Goal: Transaction & Acquisition: Download file/media

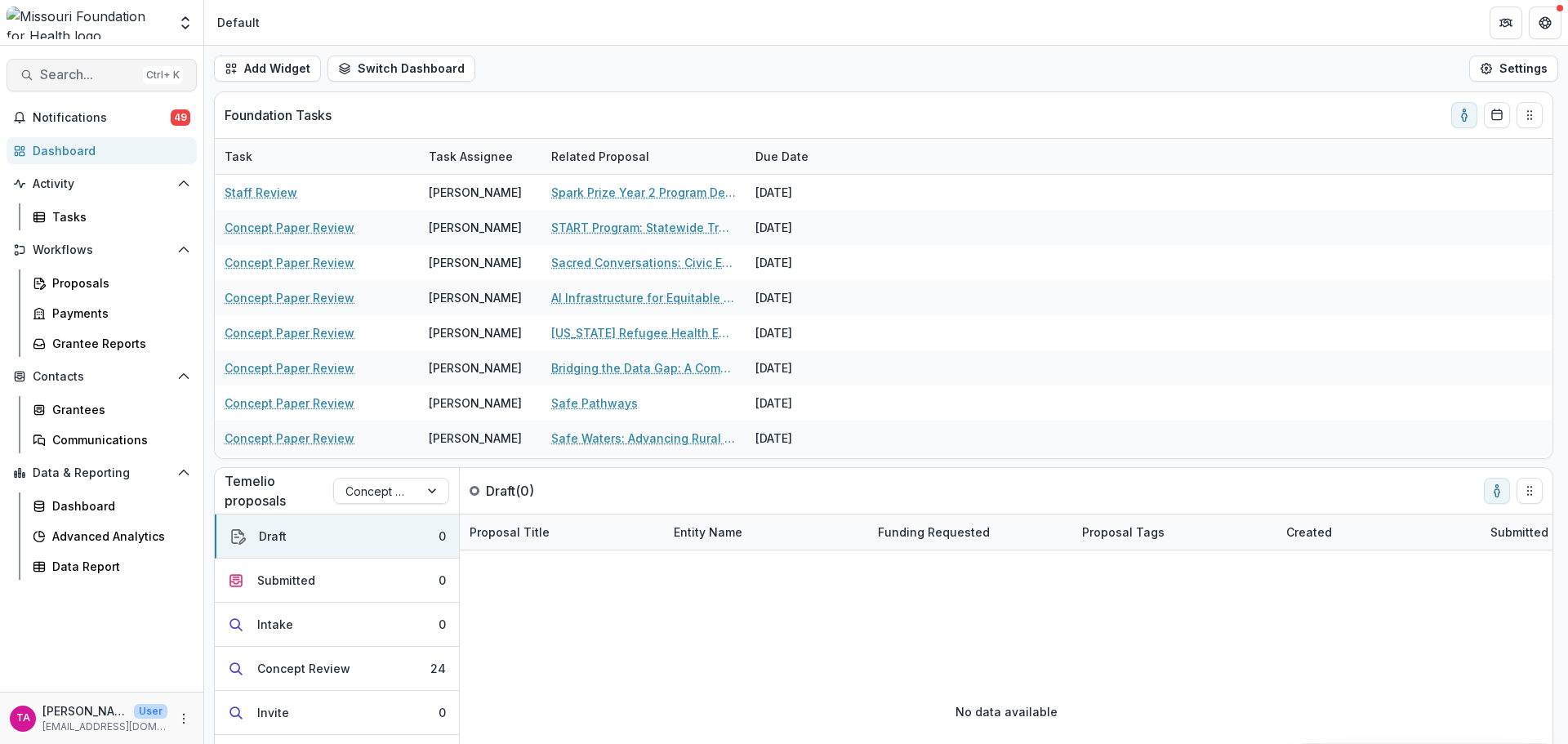
click at [76, 70] on span "Search..." at bounding box center [88, 75] width 96 height 16
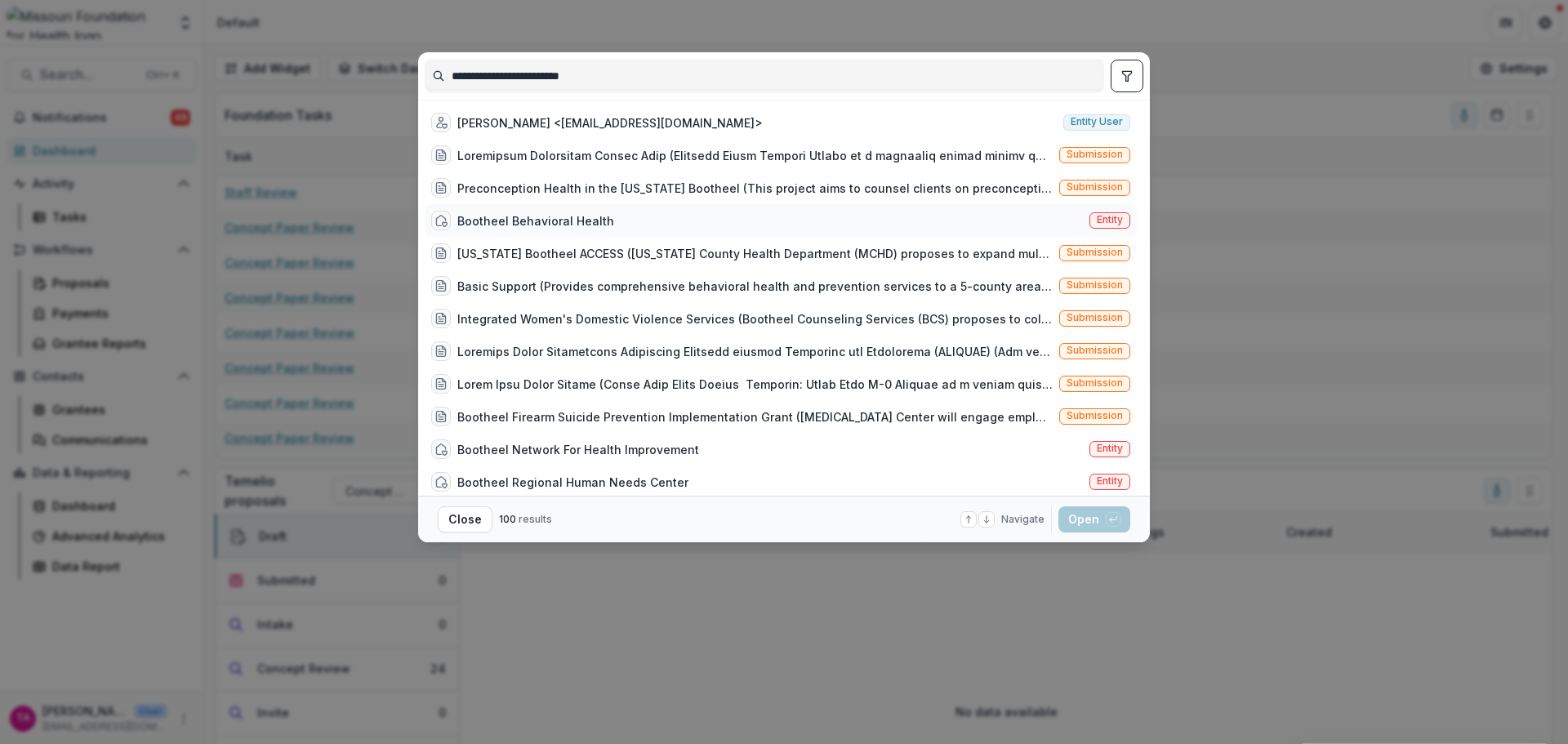
type input "**********"
click at [539, 220] on div "Bootheel Behavioral Health" at bounding box center [535, 221] width 157 height 17
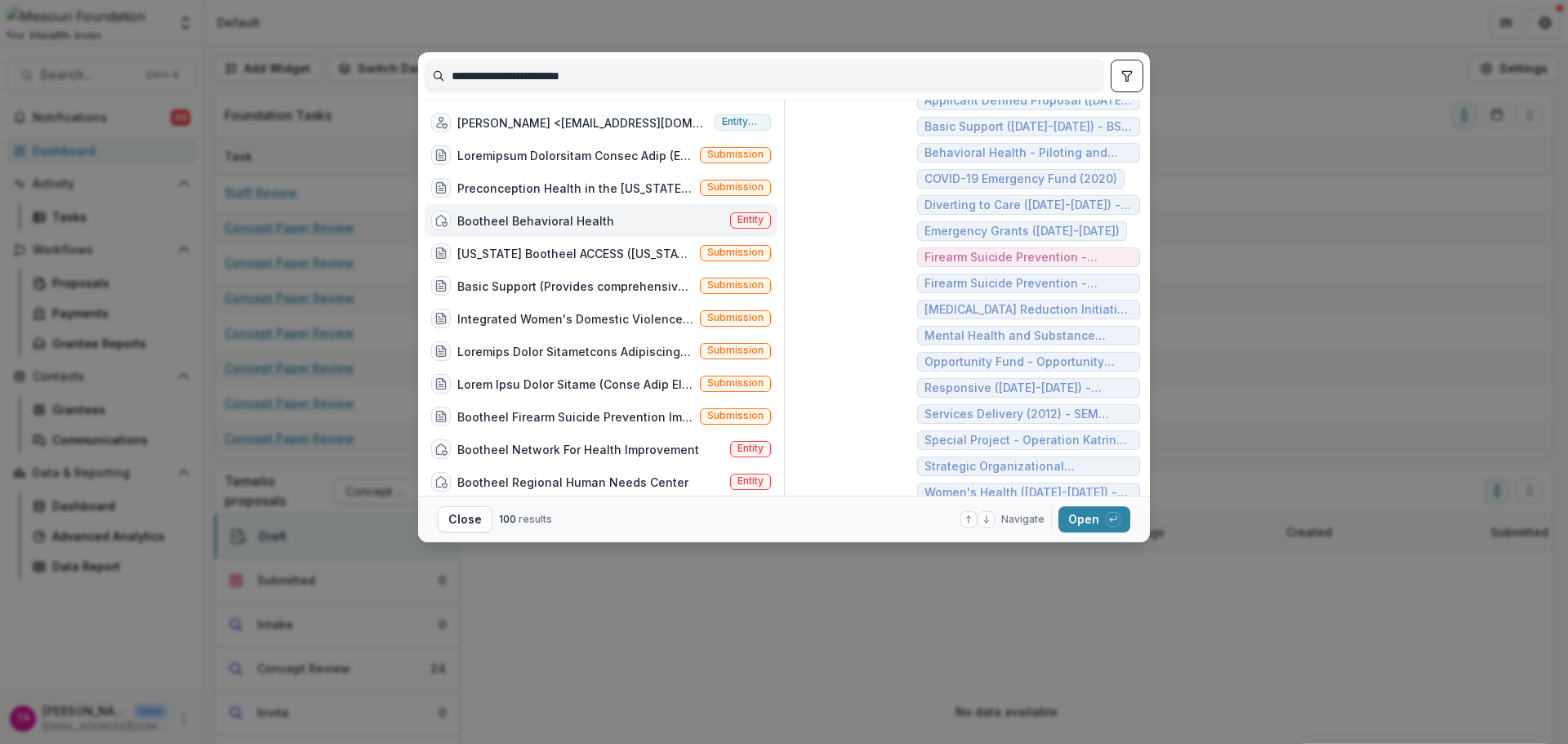
scroll to position [330, 0]
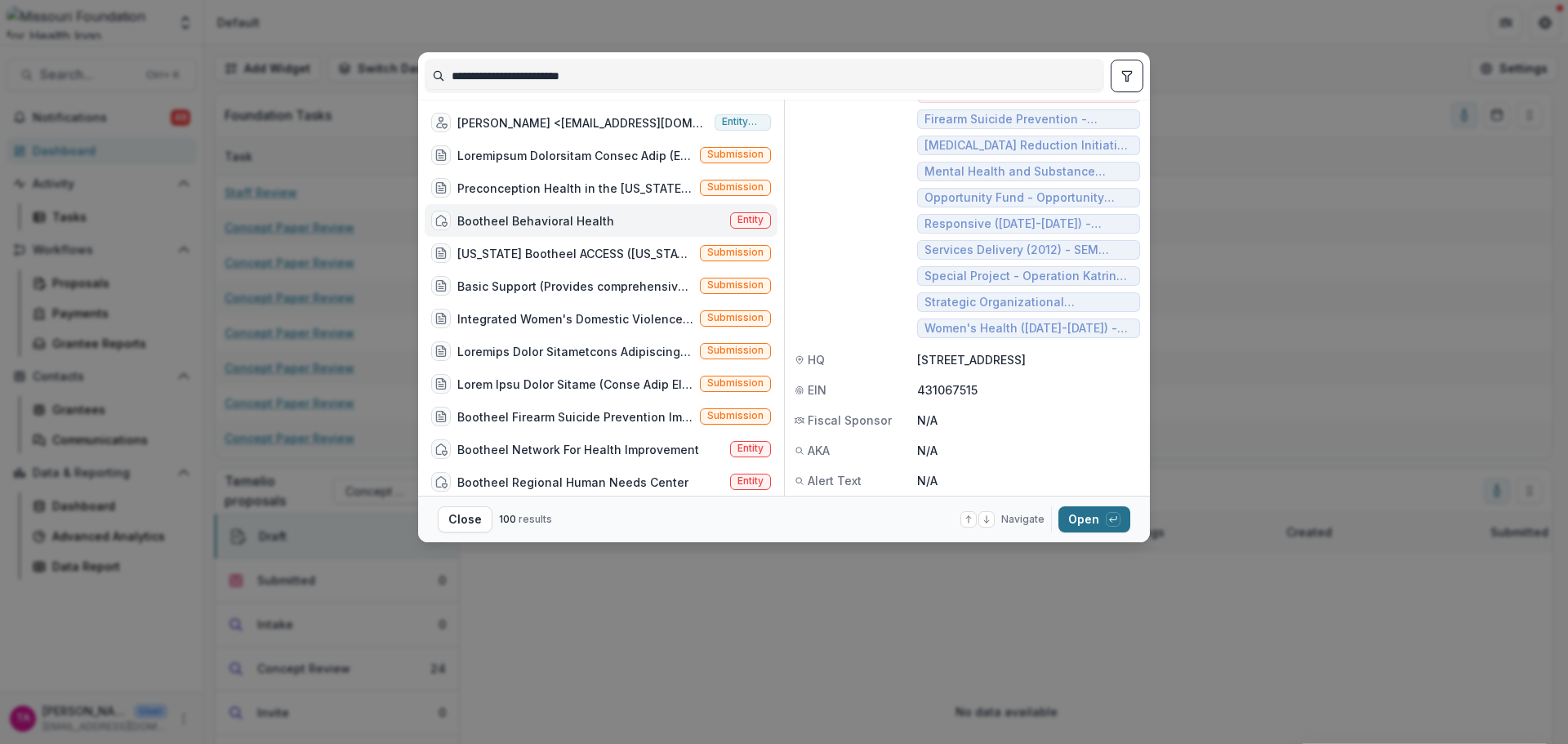
click at [1101, 517] on button "Open with enter key" at bounding box center [1093, 519] width 72 height 26
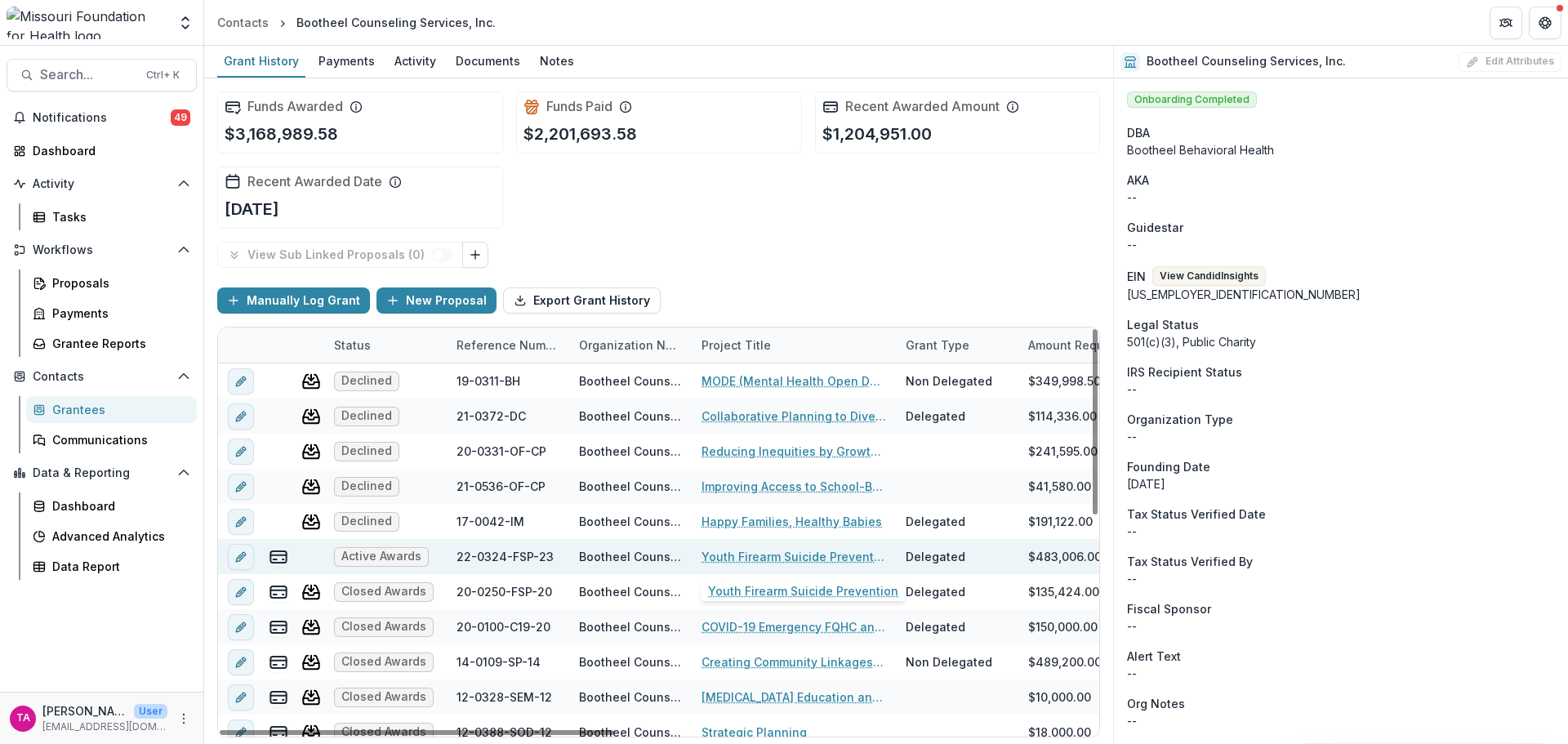
click at [728, 550] on link "Youth Firearm Suicide Prevention" at bounding box center [793, 557] width 185 height 17
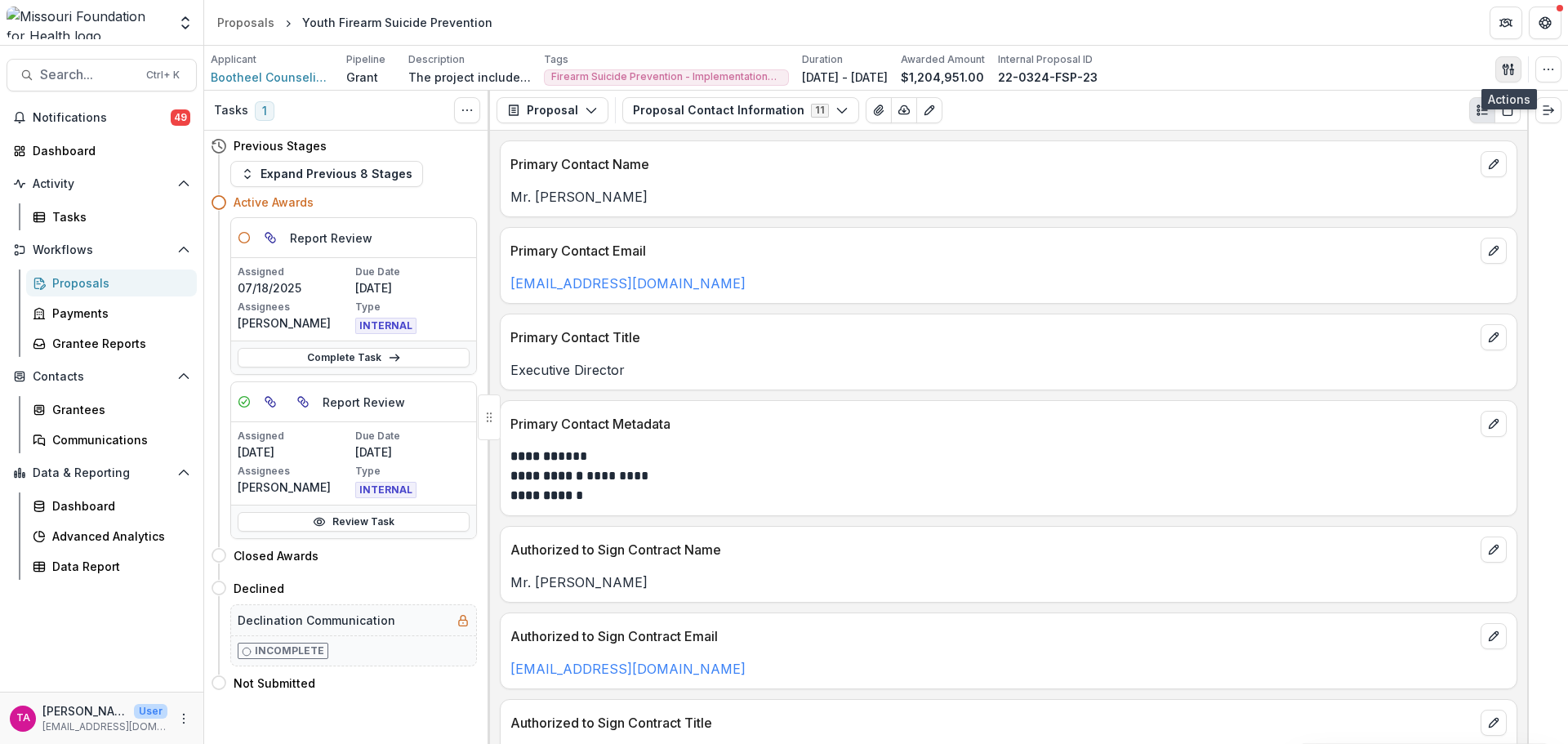
click at [1507, 74] on icon "button" at bounding box center [1508, 69] width 13 height 13
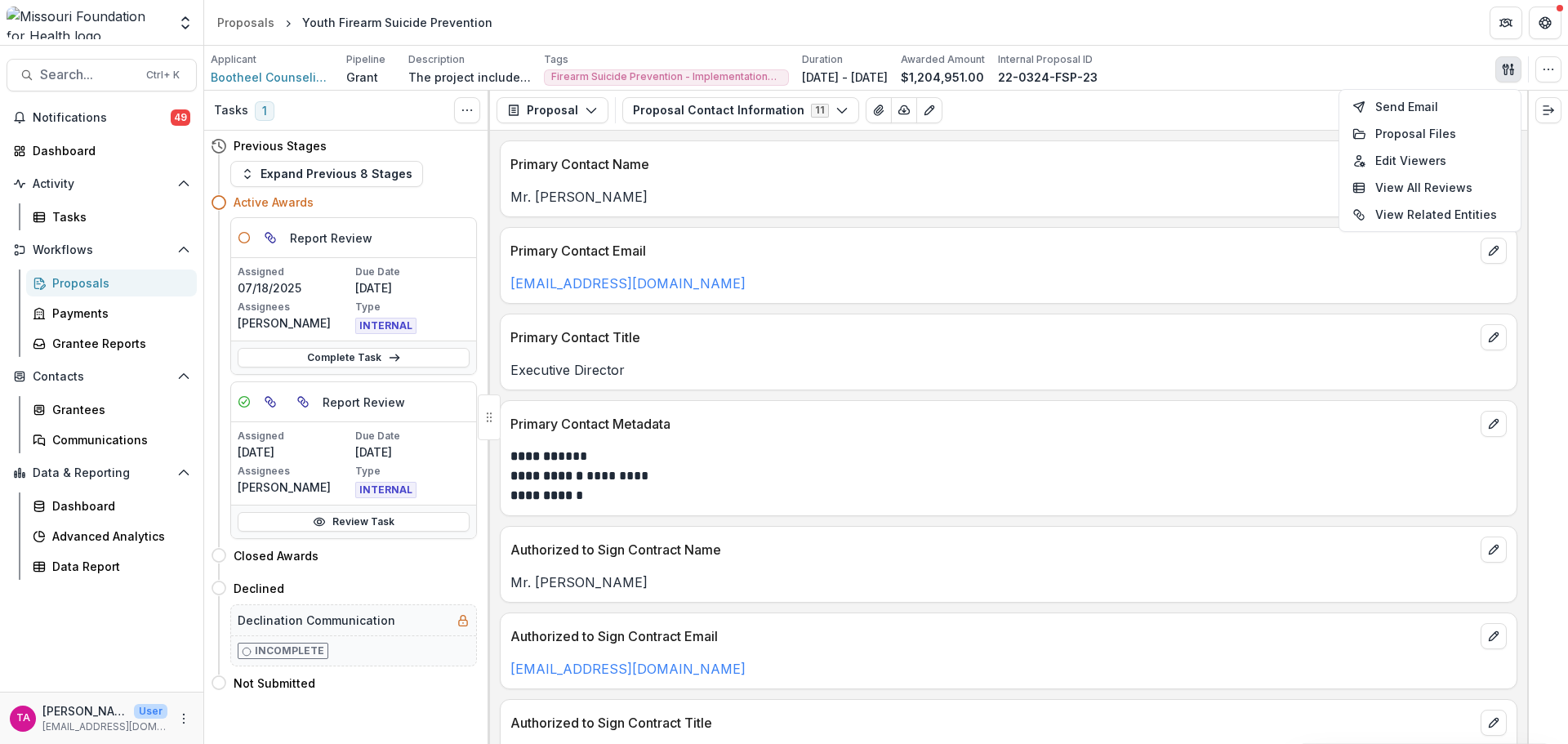
click at [1402, 68] on div "Applicant Bootheel Counseling Services, Inc. Pipeline Grant Description The pro…" at bounding box center [886, 69] width 1351 height 34
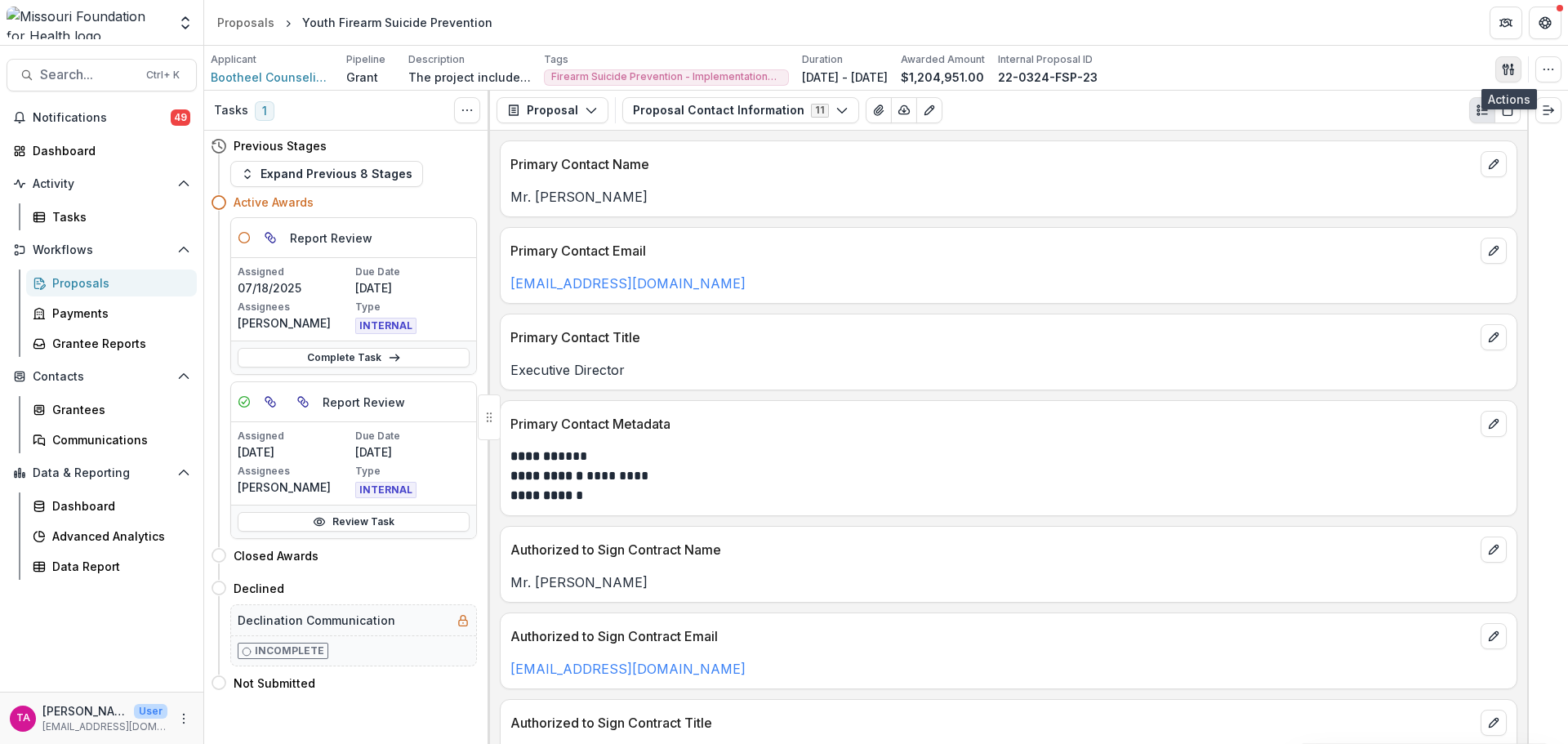
click at [1514, 63] on icon "button" at bounding box center [1508, 69] width 13 height 13
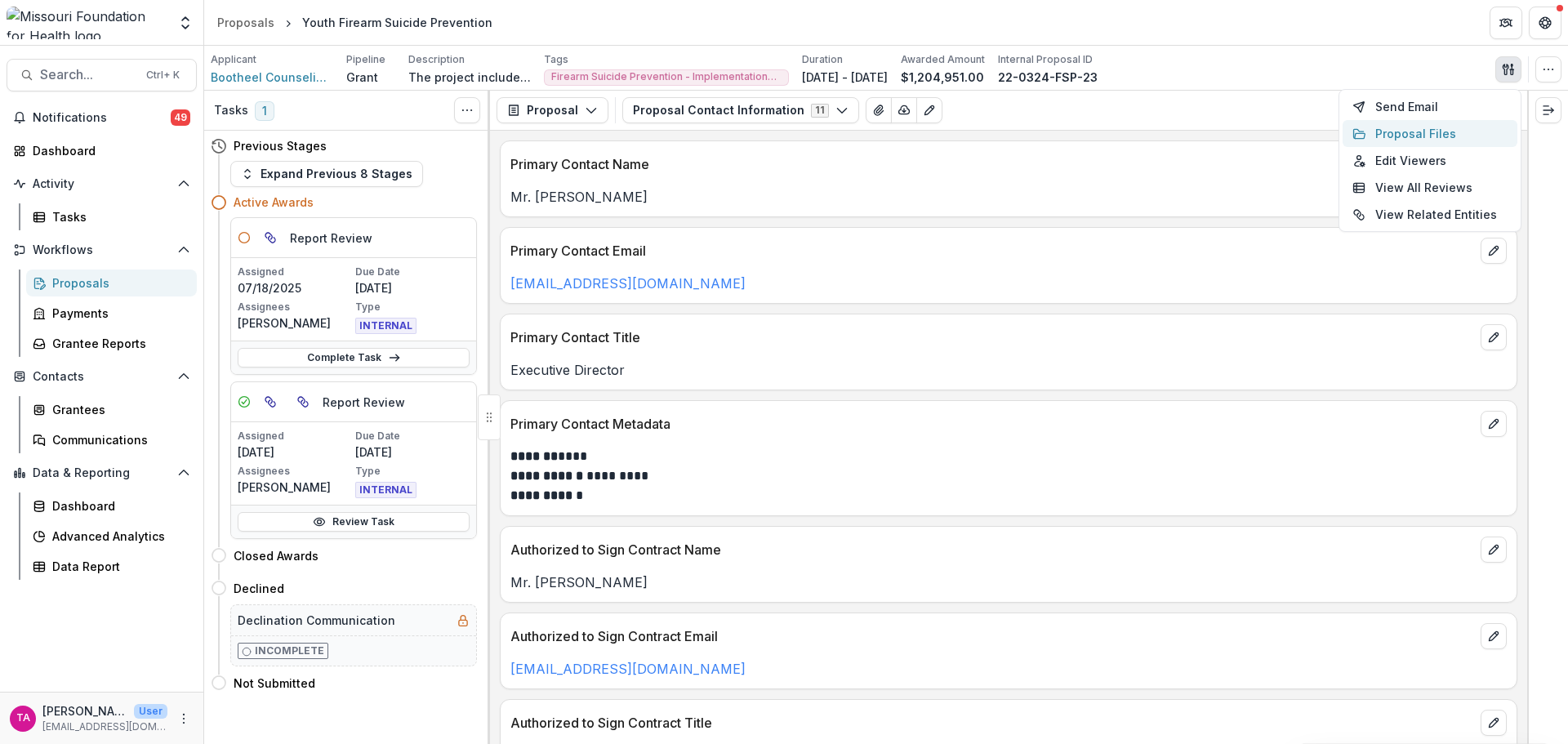
click at [1410, 135] on button "Proposal Files" at bounding box center [1429, 133] width 174 height 27
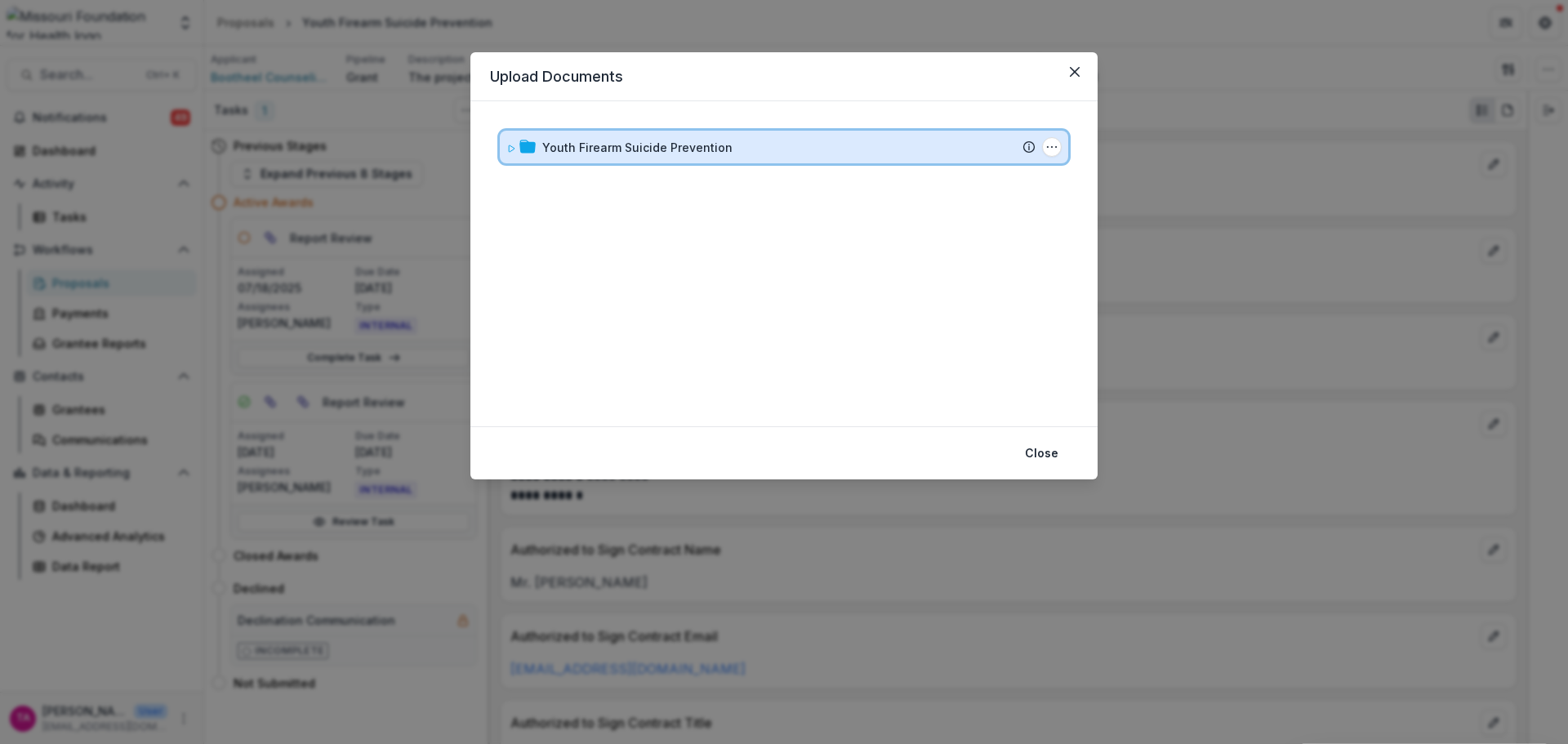
click at [513, 148] on icon at bounding box center [511, 148] width 10 height 10
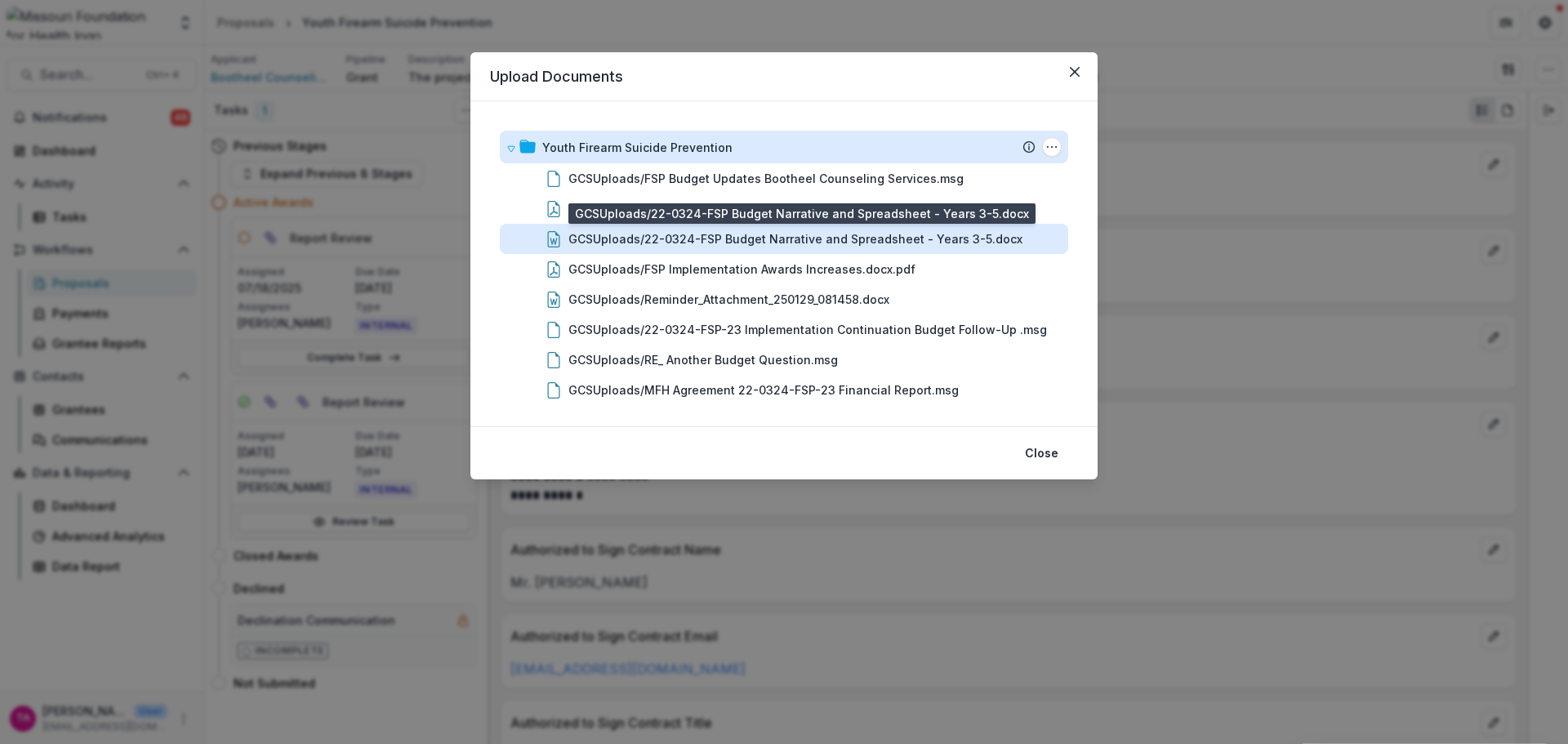
click at [726, 243] on div "GCSUploads/22-0324-FSP Budget Narrative and Spreadsheet - Years 3-5.docx" at bounding box center [795, 239] width 454 height 17
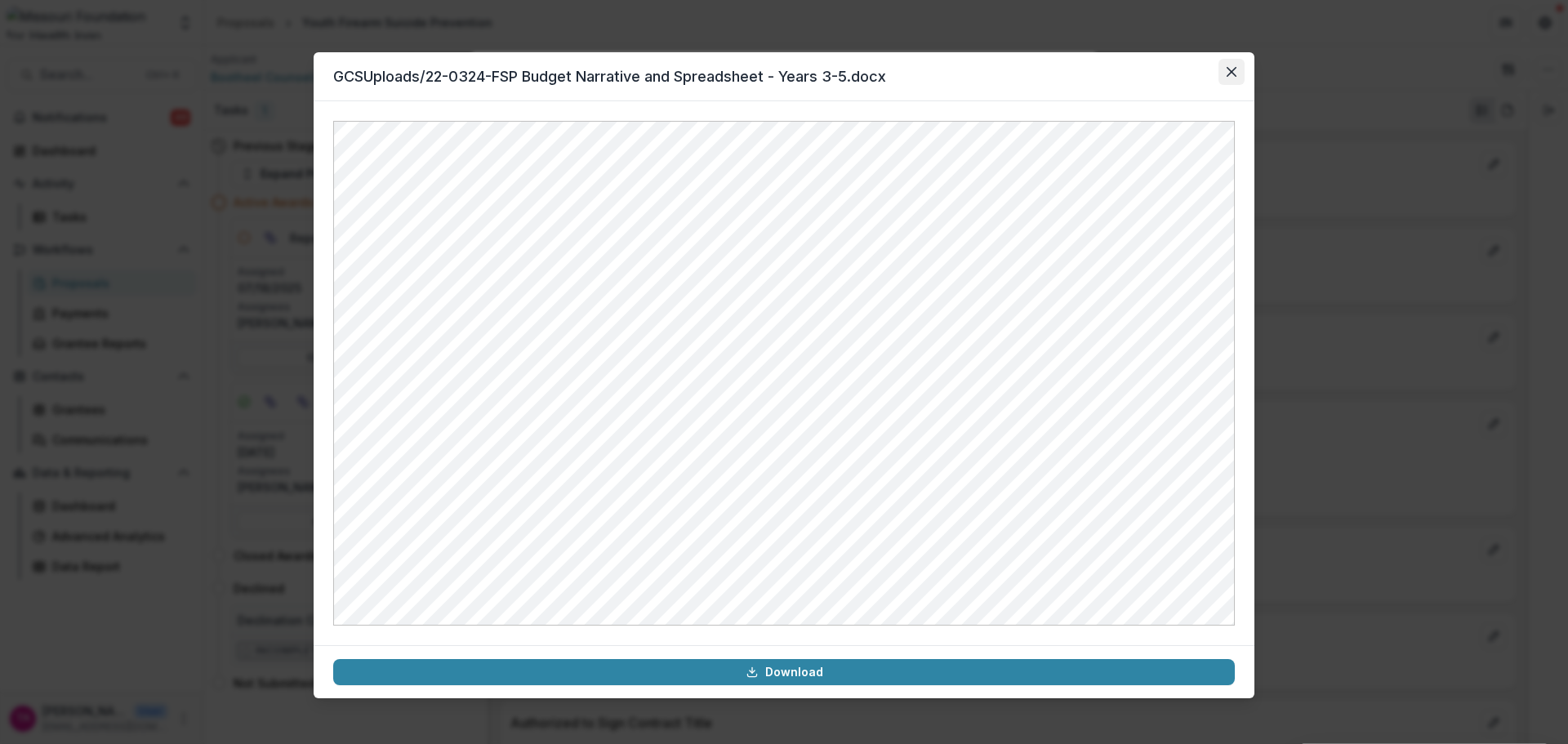
click at [1233, 77] on button "Close" at bounding box center [1231, 72] width 26 height 26
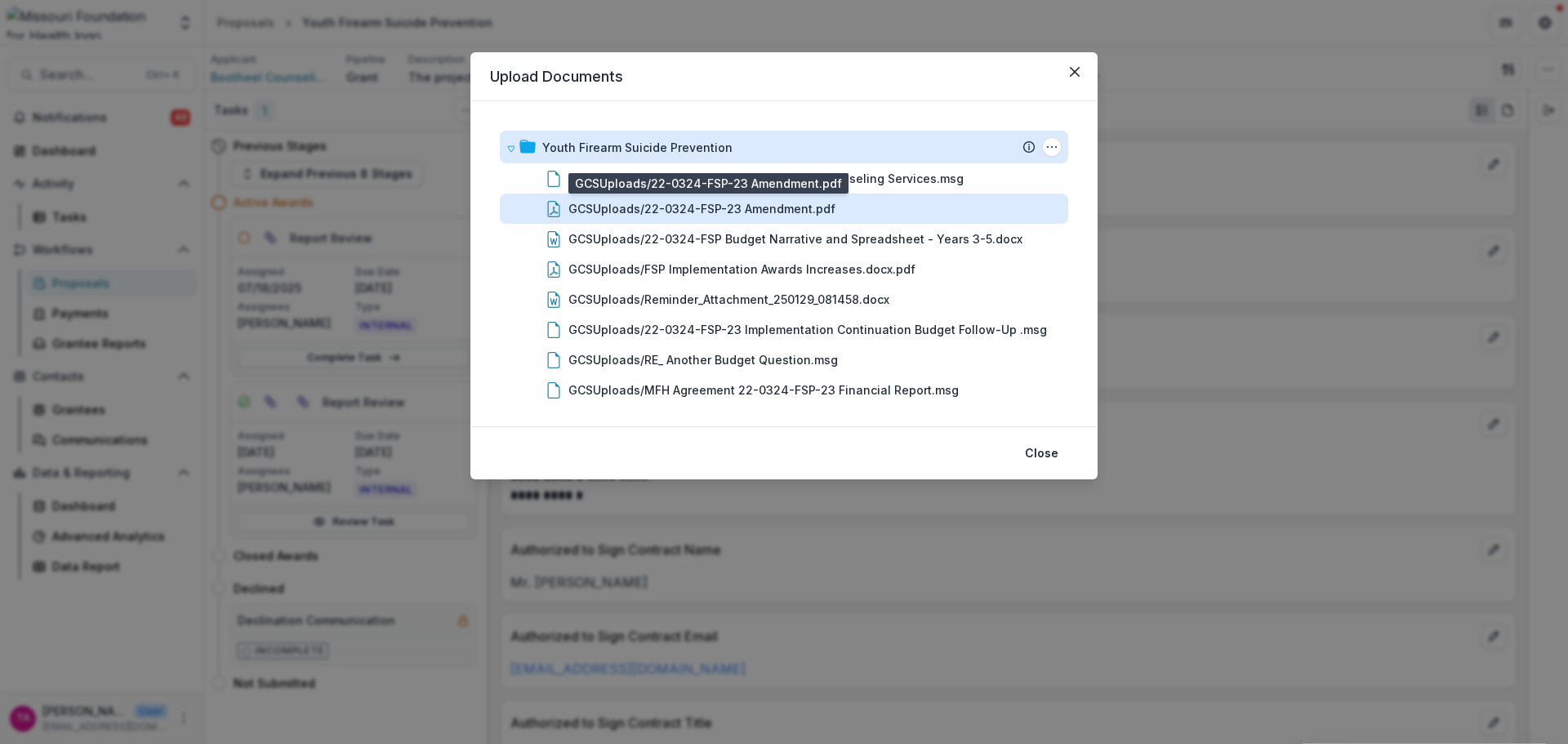
click at [719, 207] on div "GCSUploads/22-0324-FSP-23 Amendment.pdf" at bounding box center [702, 209] width 267 height 17
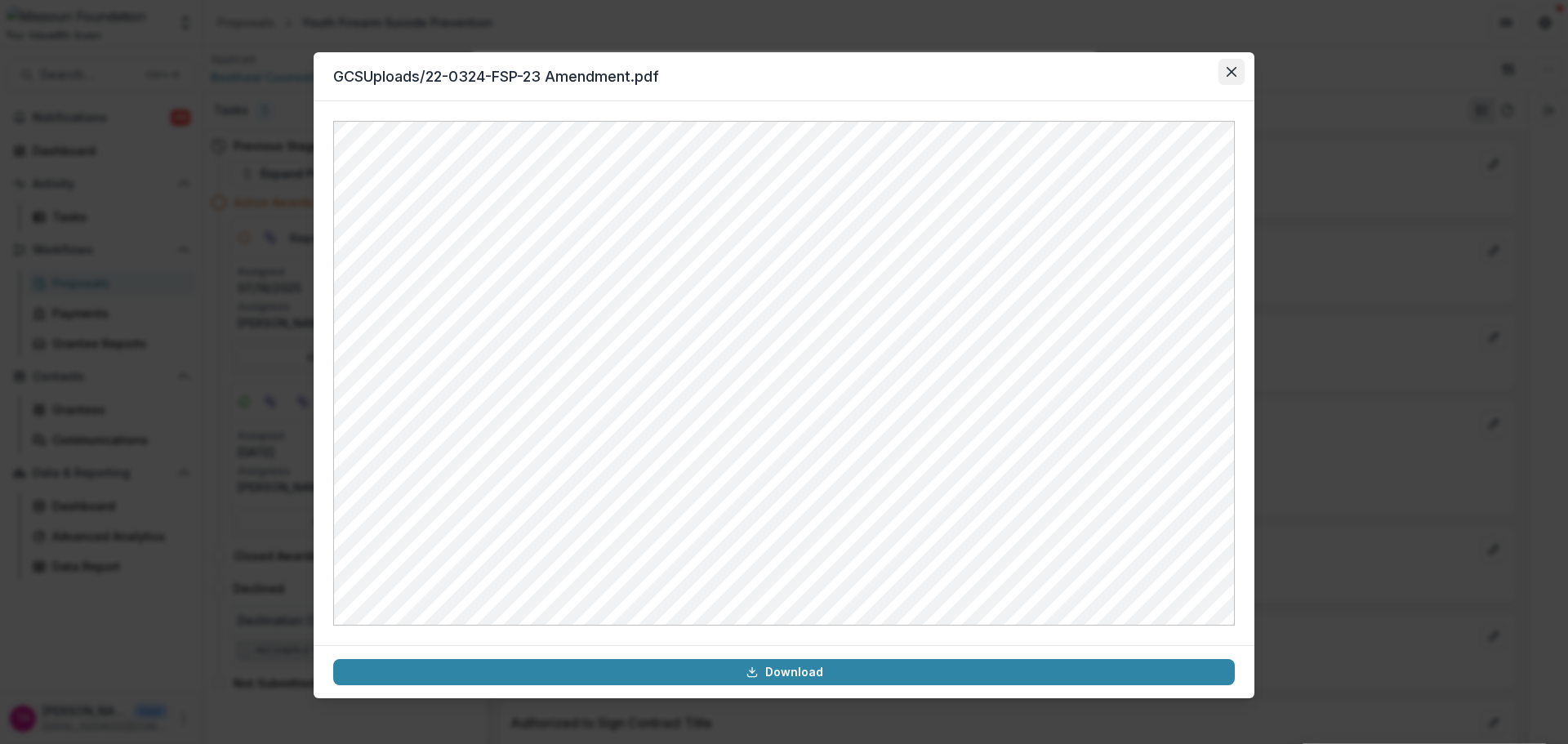
click at [1226, 74] on icon "Close" at bounding box center [1231, 72] width 10 height 10
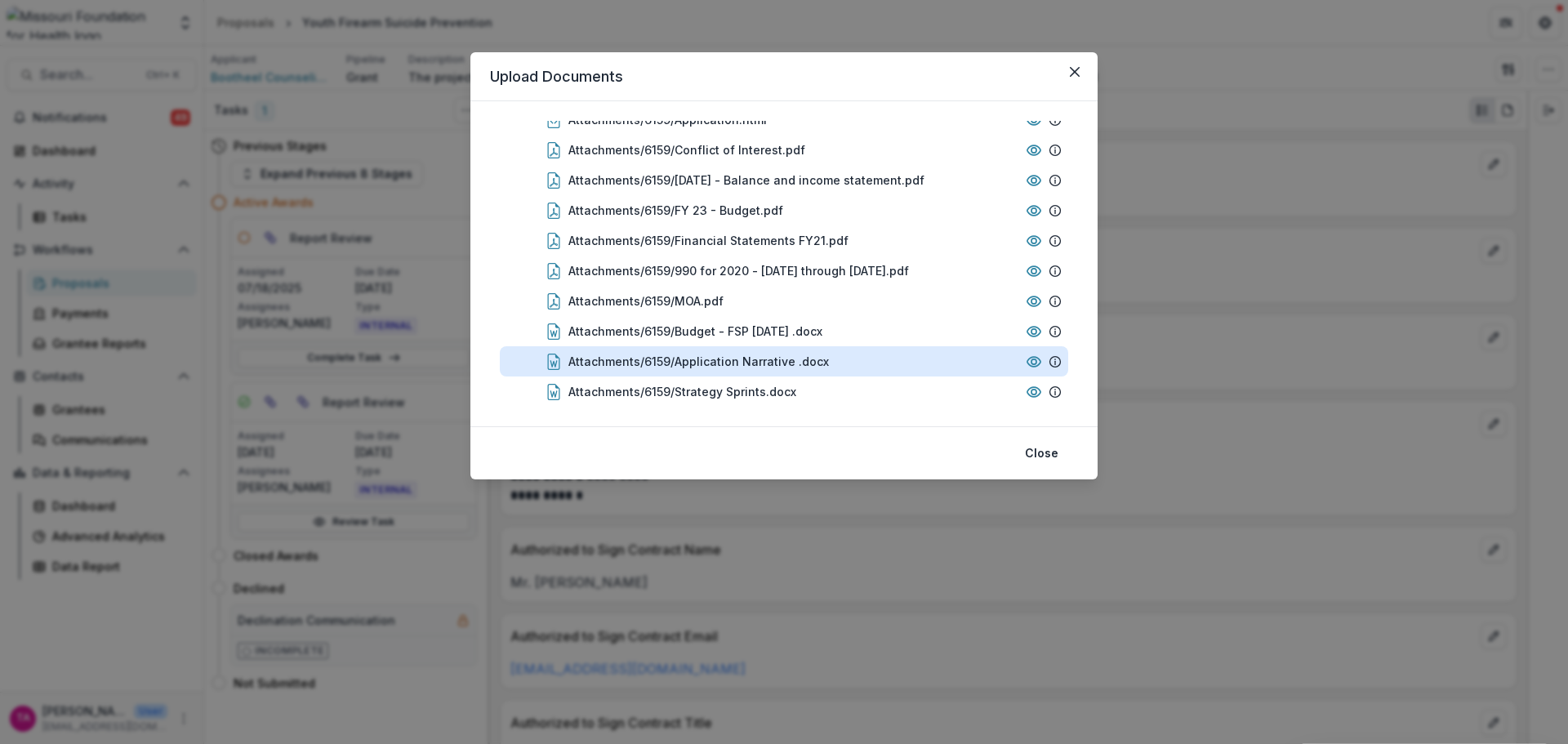
scroll to position [1489, 0]
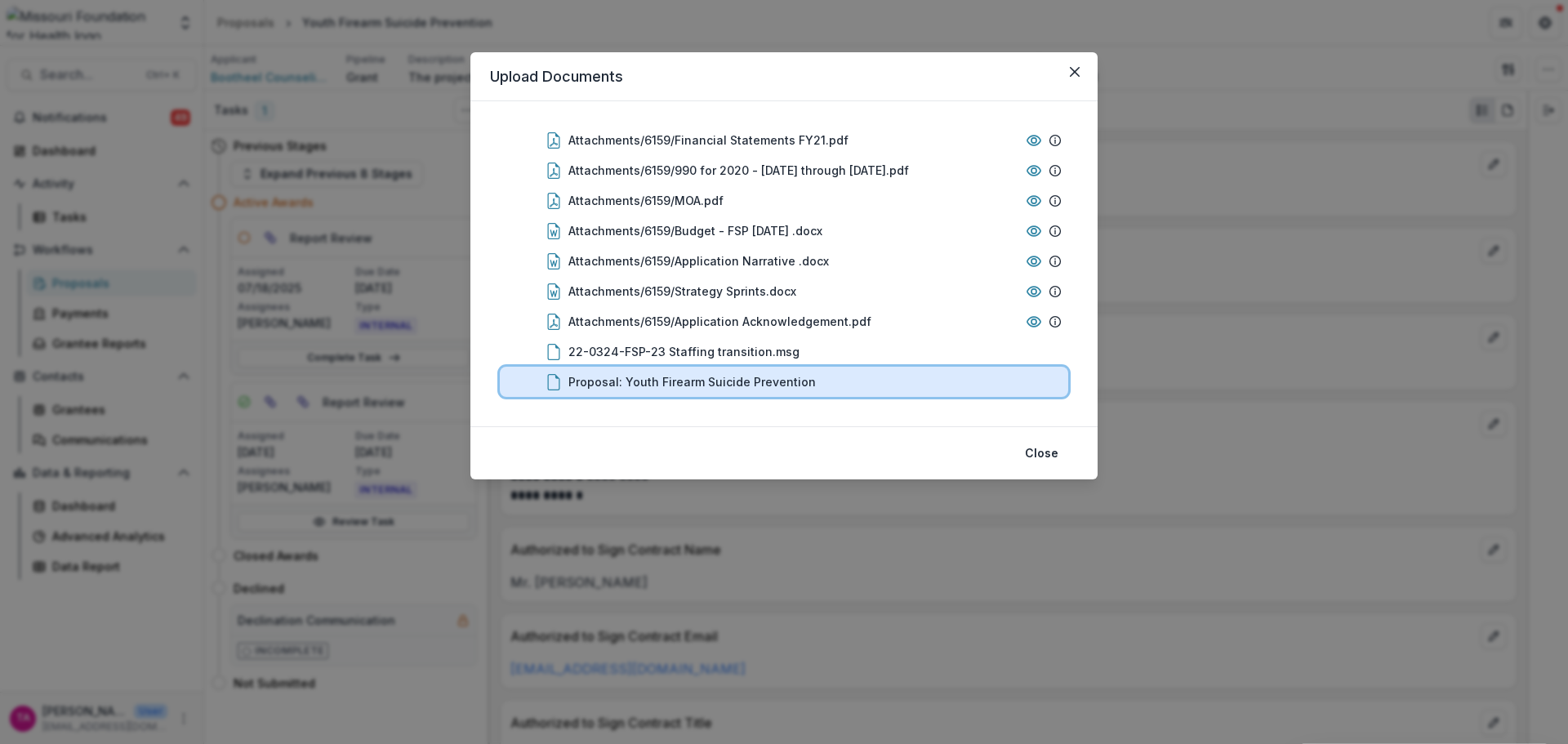
click at [717, 372] on div "Proposal: Youth Firearm Suicide Prevention" at bounding box center [784, 381] width 569 height 30
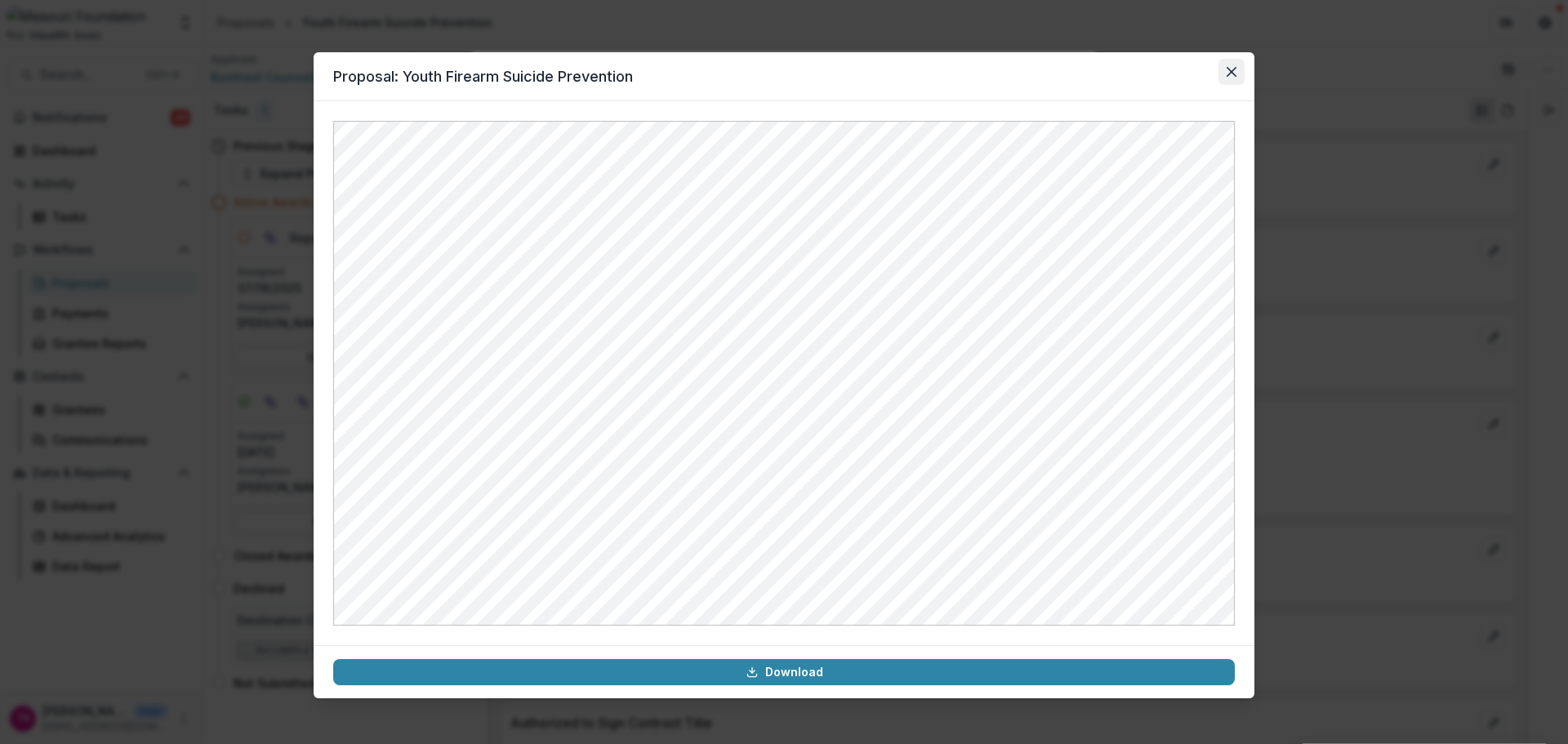
click at [1225, 71] on button "Close" at bounding box center [1231, 72] width 26 height 26
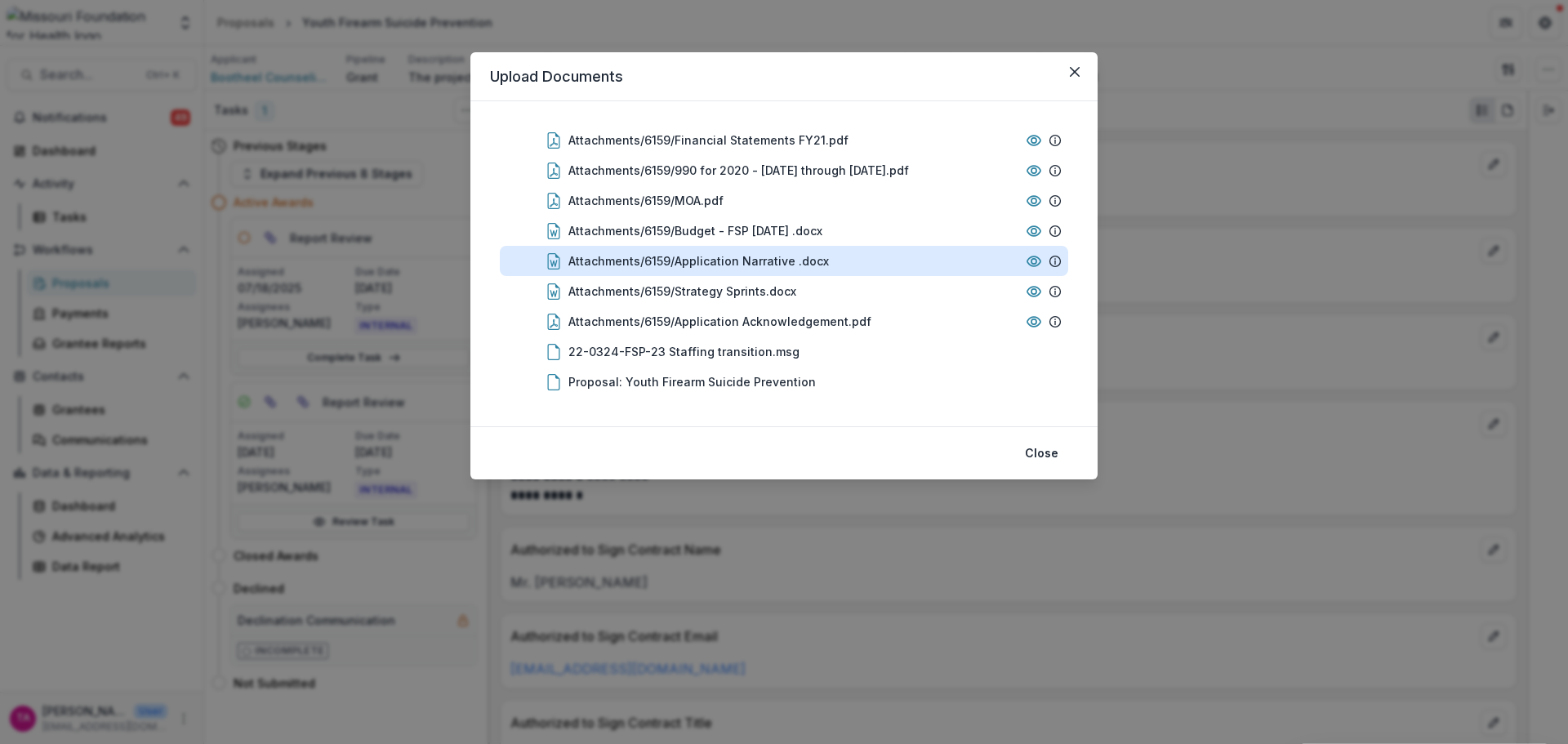
click at [707, 268] on div "Attachments/6159/Application Narrative .docx" at bounding box center [698, 261] width 260 height 17
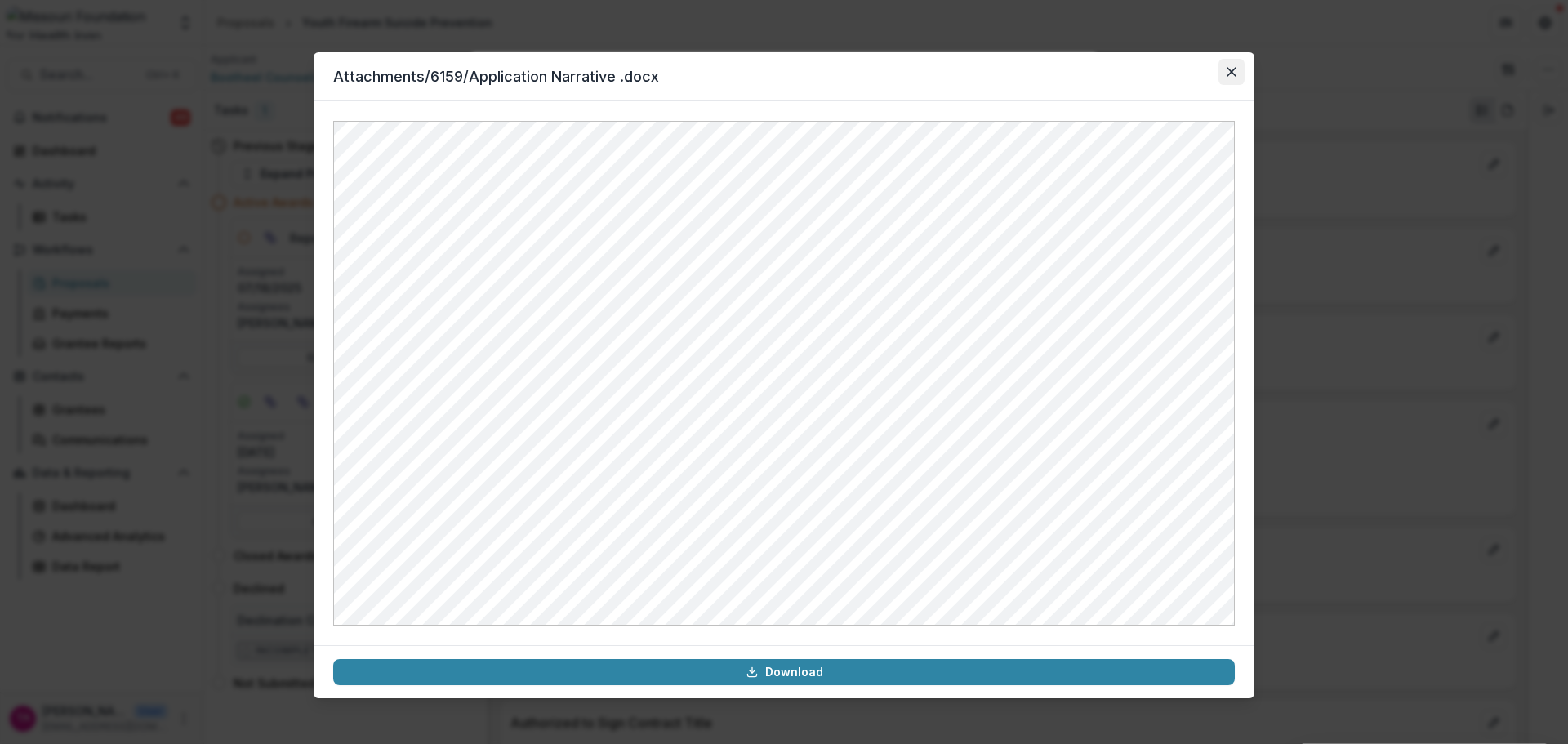
click at [1227, 73] on icon "Close" at bounding box center [1231, 72] width 10 height 10
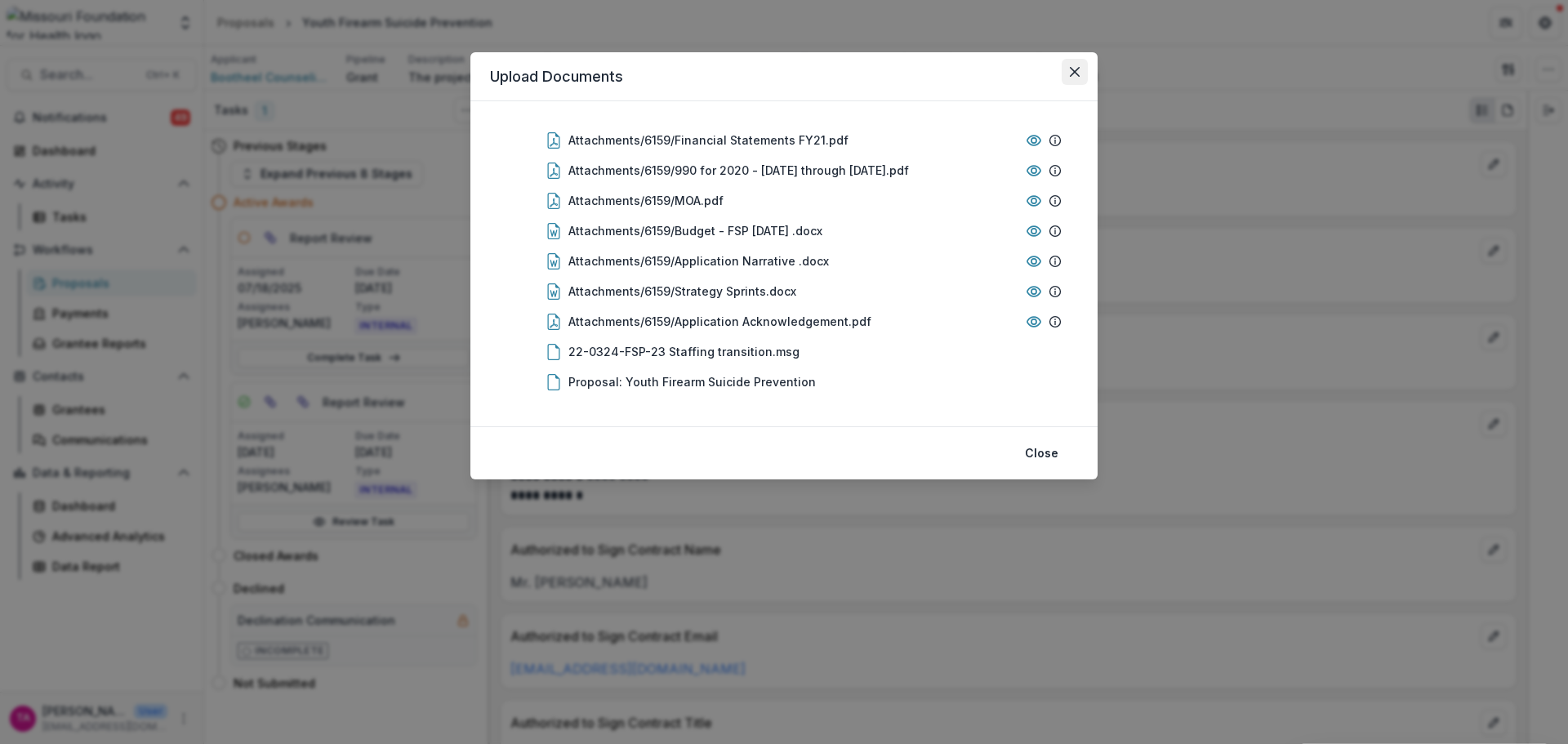
click at [1080, 77] on button "Close" at bounding box center [1075, 72] width 26 height 26
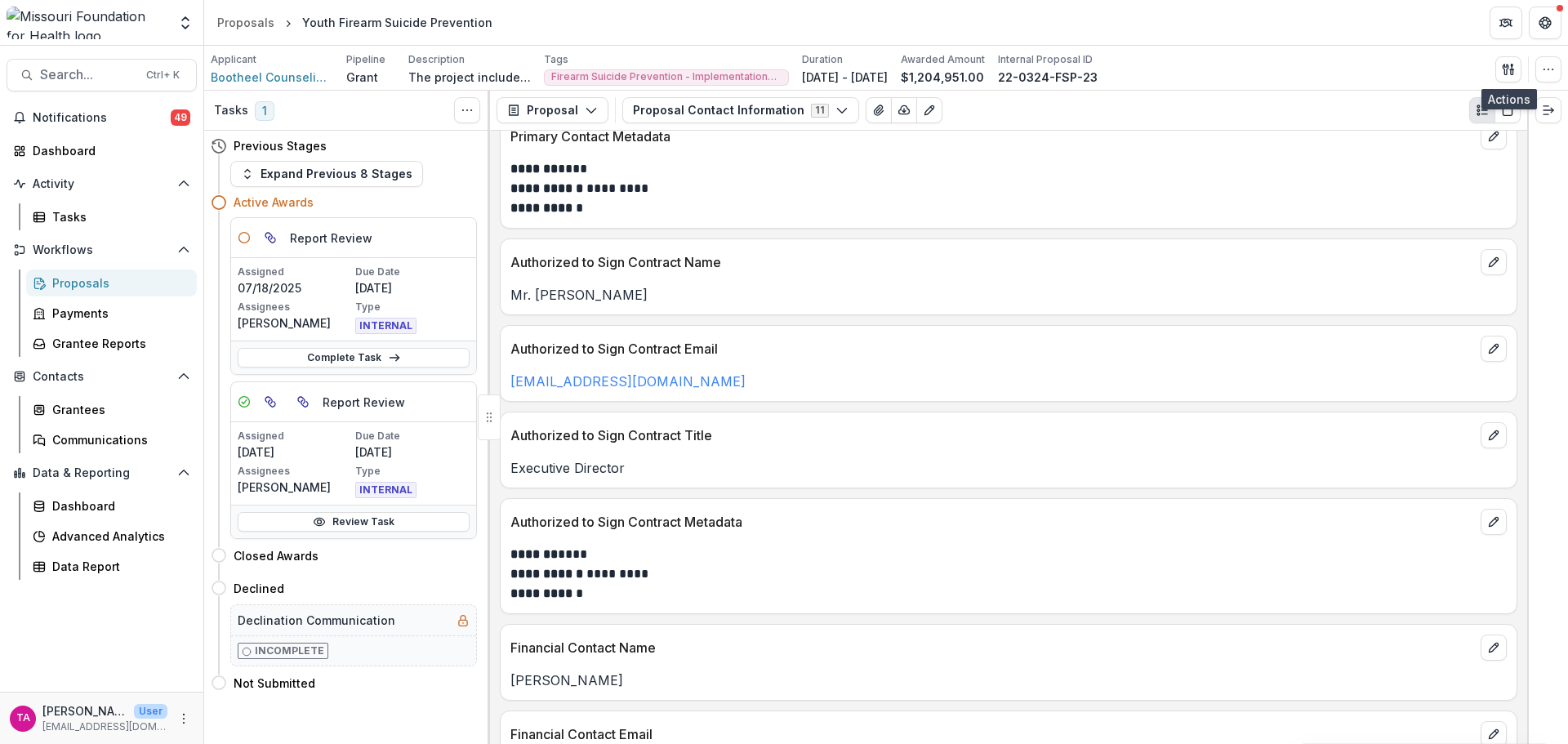
scroll to position [0, 0]
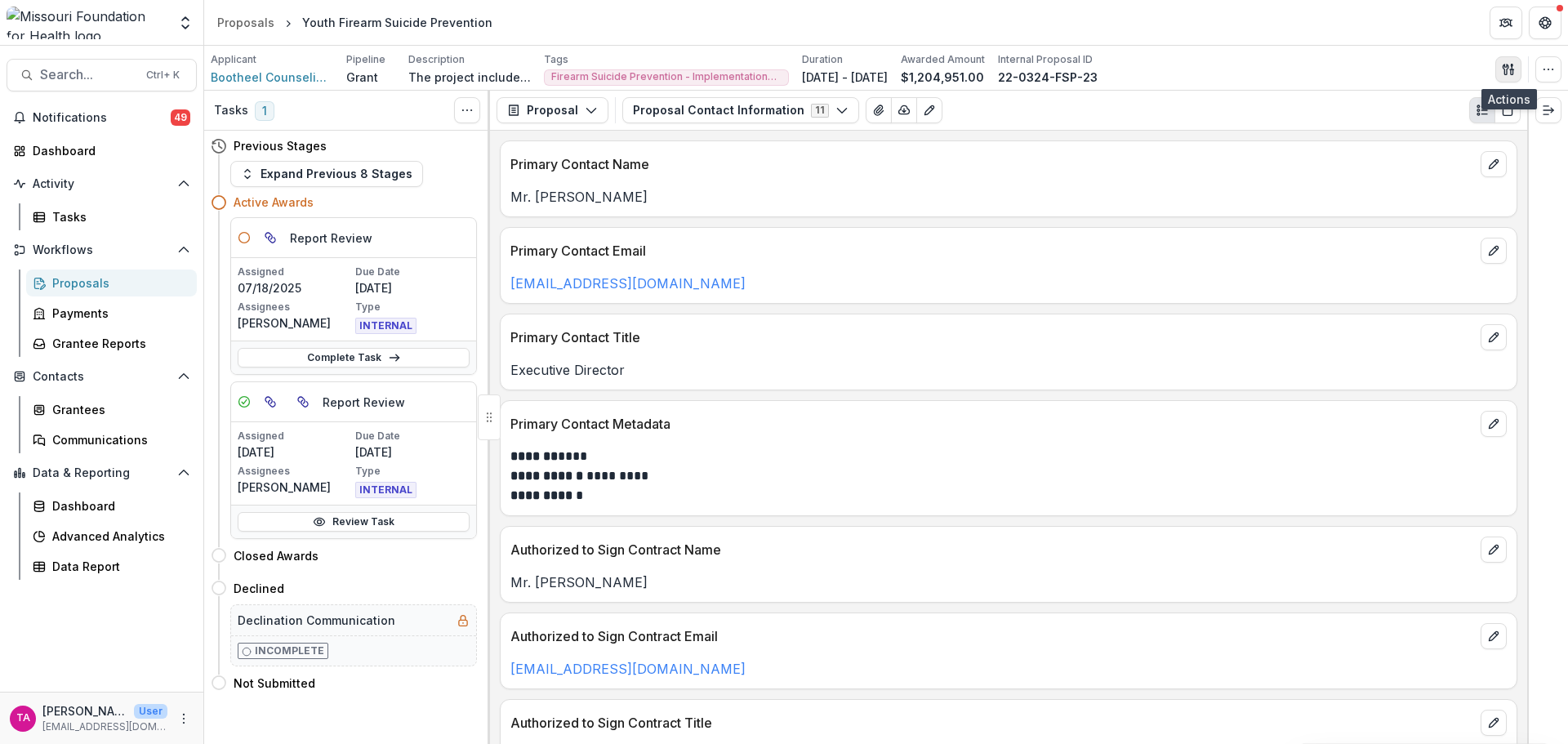
click at [1506, 68] on icon "button" at bounding box center [1508, 69] width 13 height 13
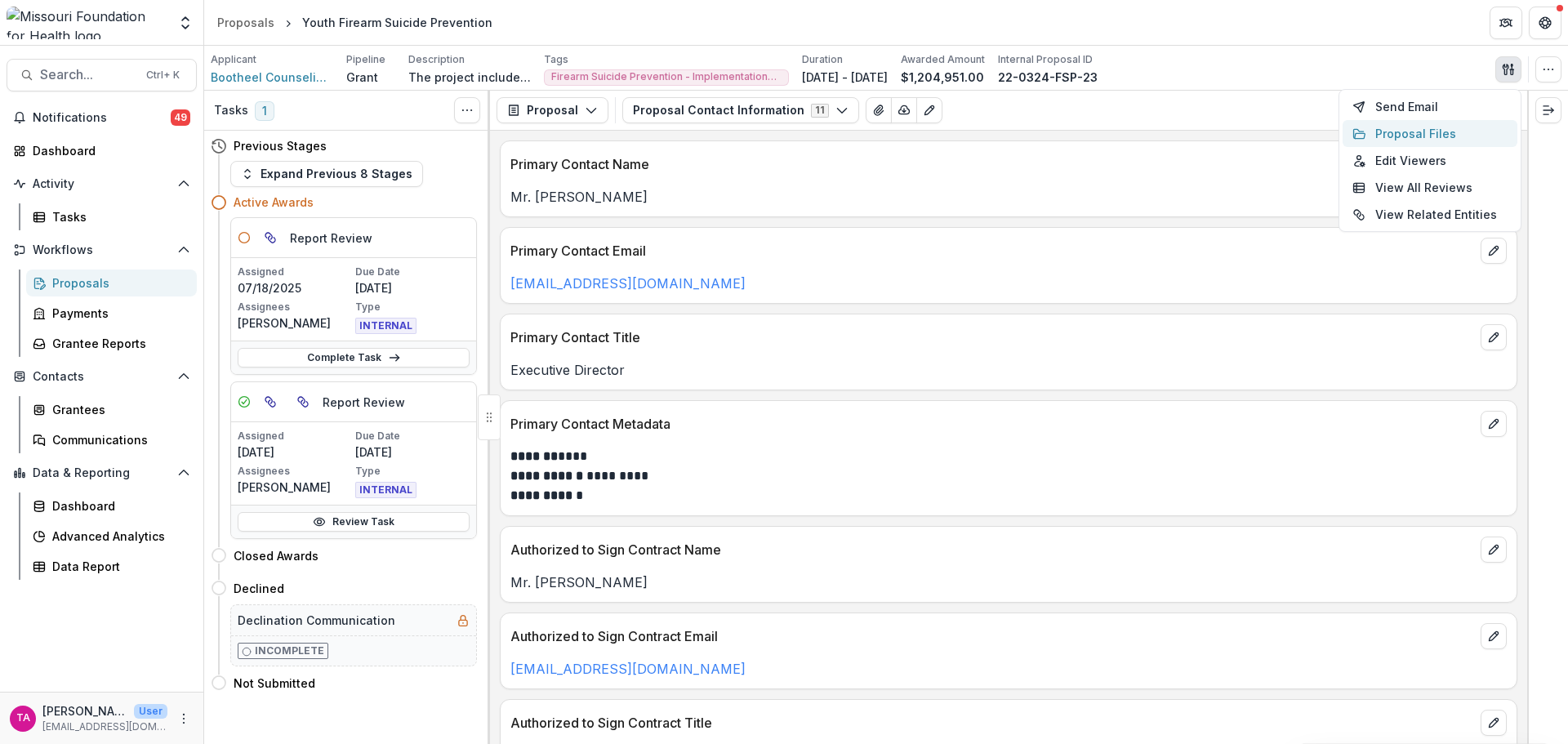
click at [1441, 135] on button "Proposal Files" at bounding box center [1429, 133] width 174 height 27
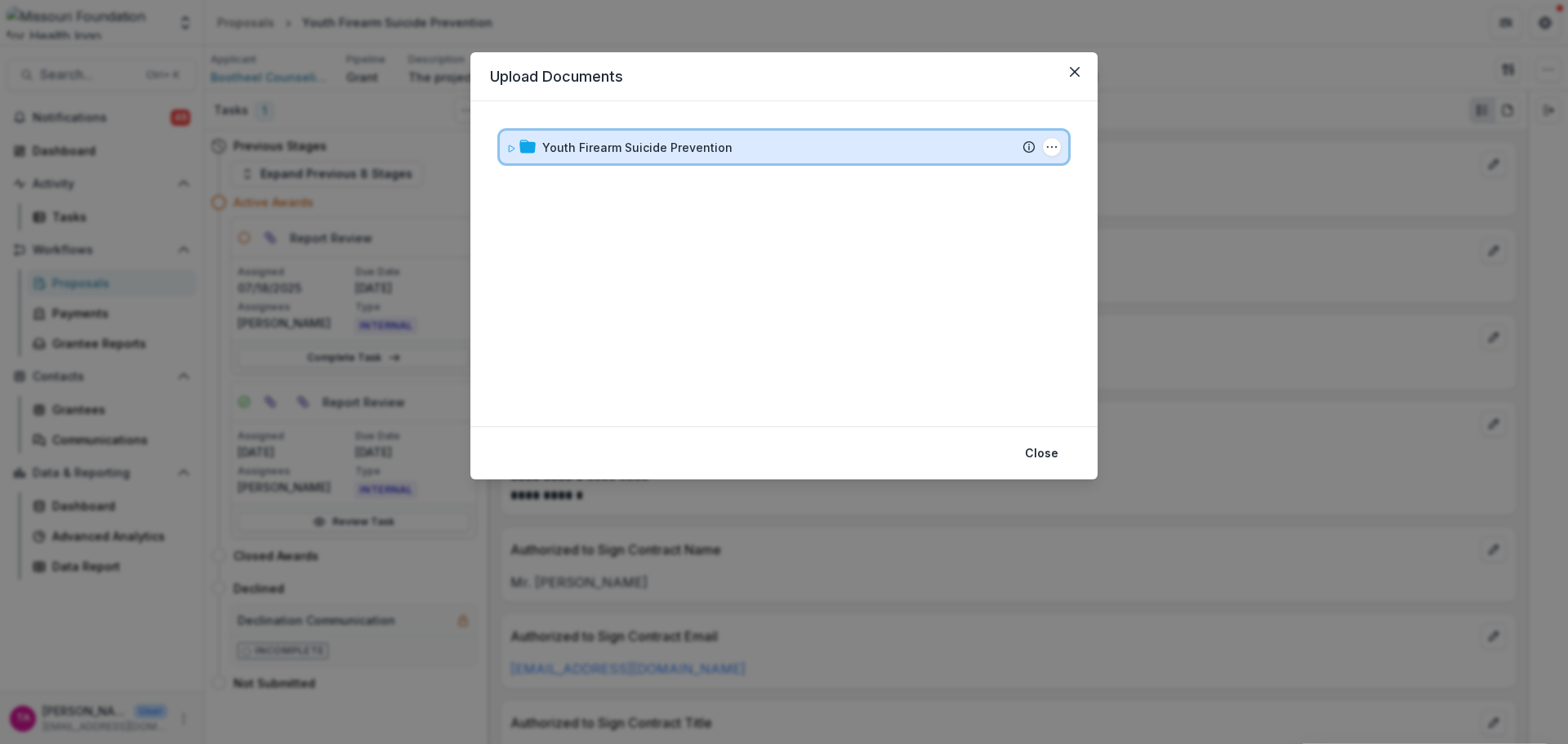
click at [653, 131] on div "Youth Firearm Suicide Prevention Submission Temelio Proposal Attached proposal …" at bounding box center [784, 146] width 569 height 33
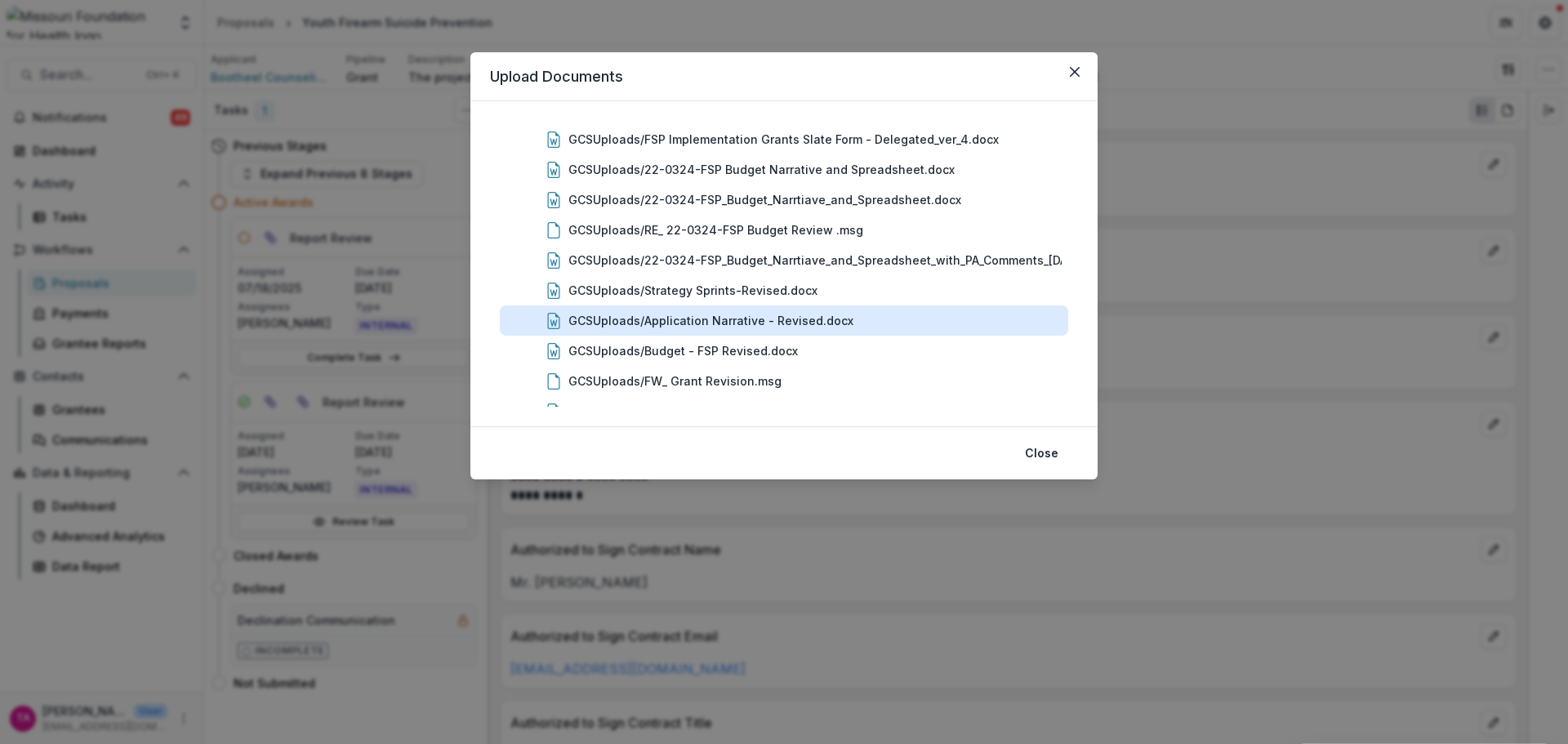
scroll to position [1489, 0]
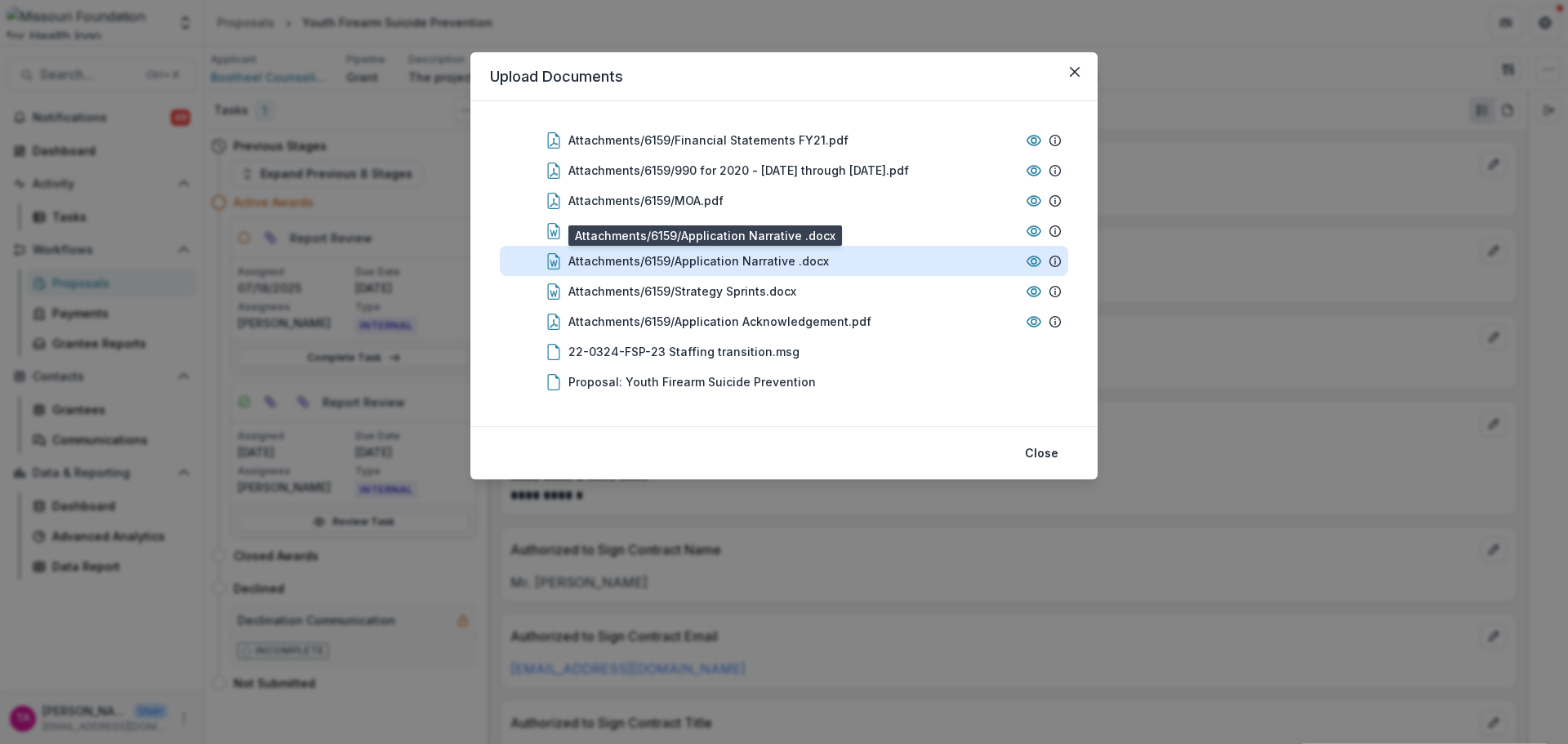
click at [709, 260] on div "Attachments/6159/Application Narrative .docx" at bounding box center [698, 261] width 260 height 17
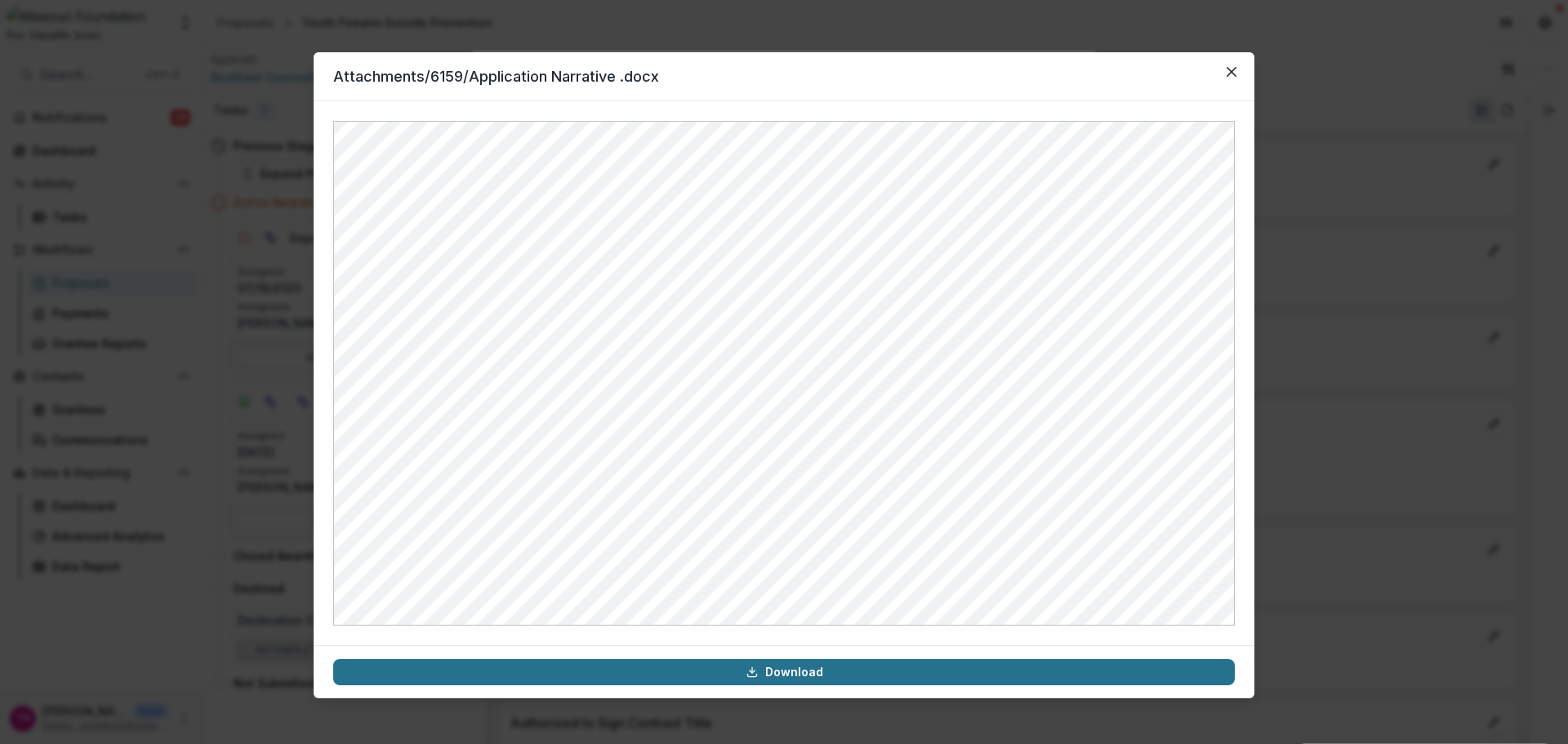
click at [837, 666] on link "Download" at bounding box center [783, 672] width 901 height 26
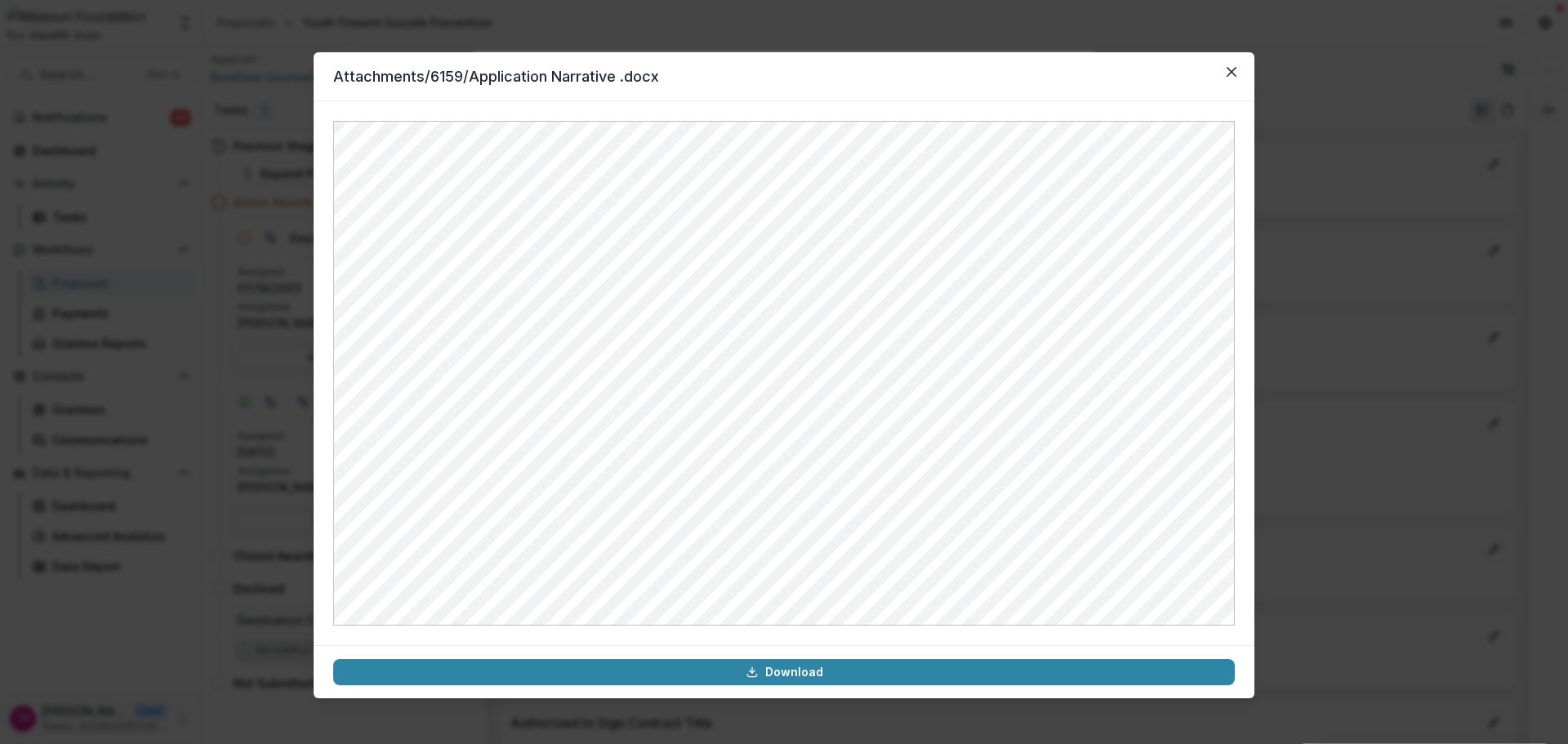
click at [1231, 72] on icon "Close" at bounding box center [1231, 72] width 10 height 10
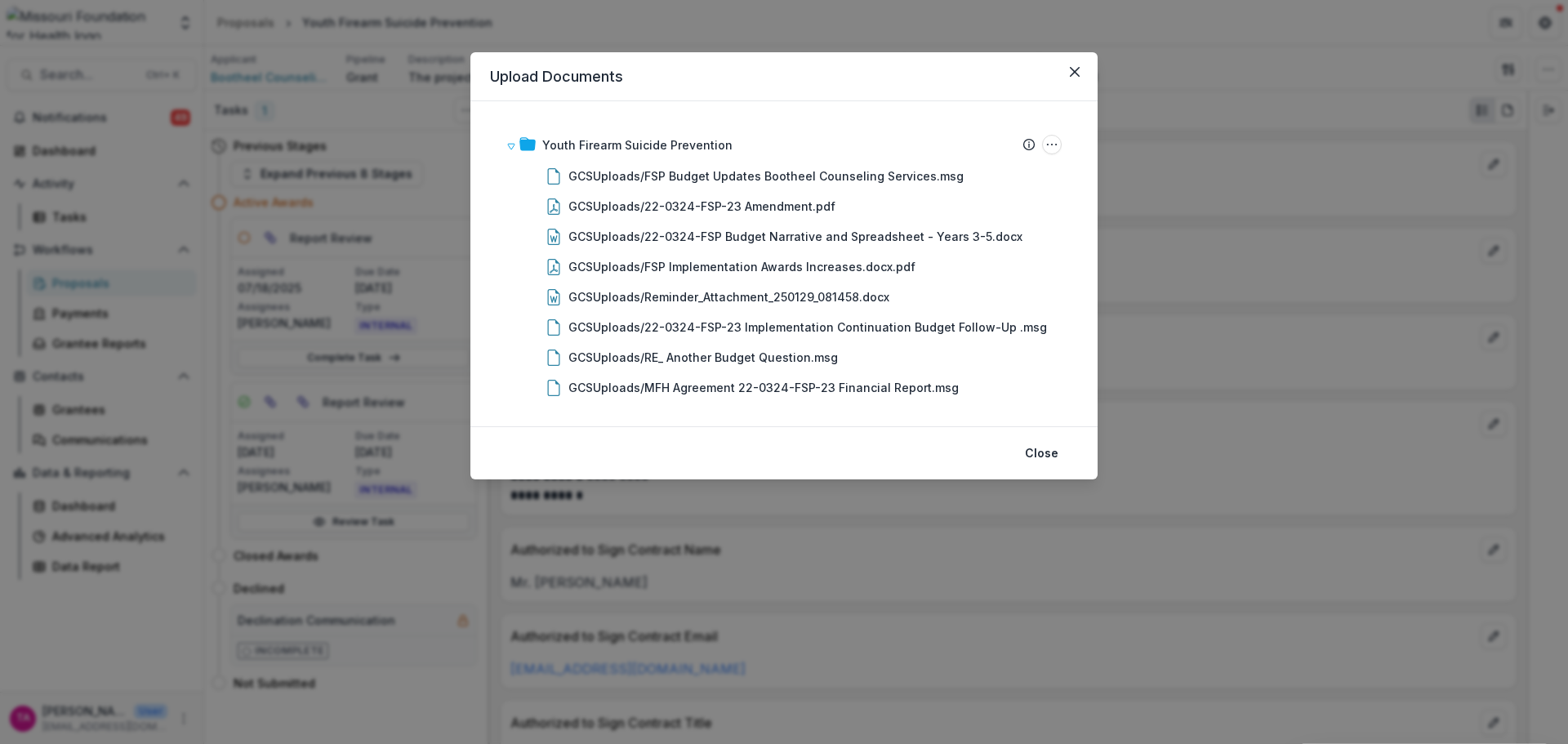
scroll to position [0, 0]
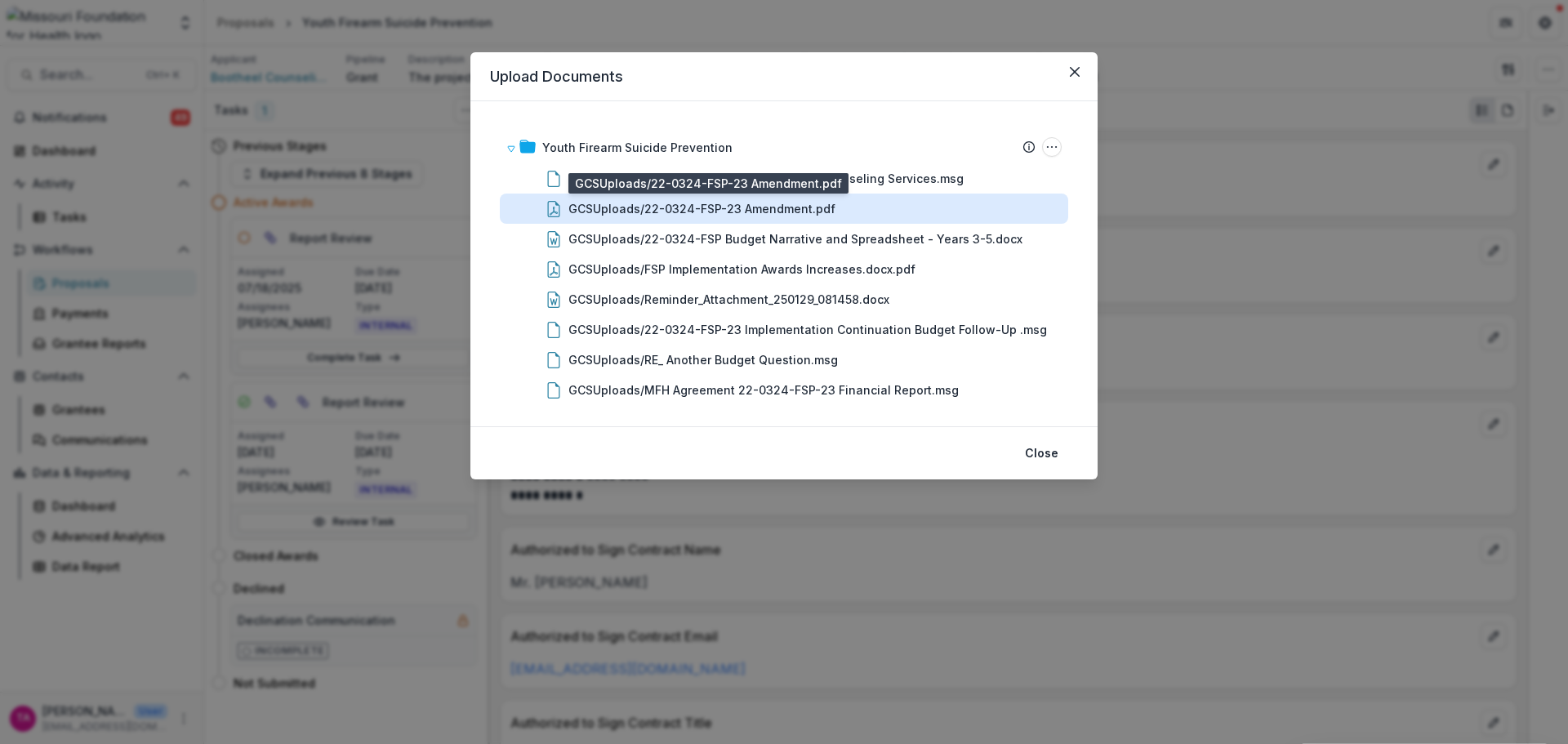
click at [681, 211] on div "GCSUploads/22-0324-FSP-23 Amendment.pdf" at bounding box center [702, 209] width 267 height 17
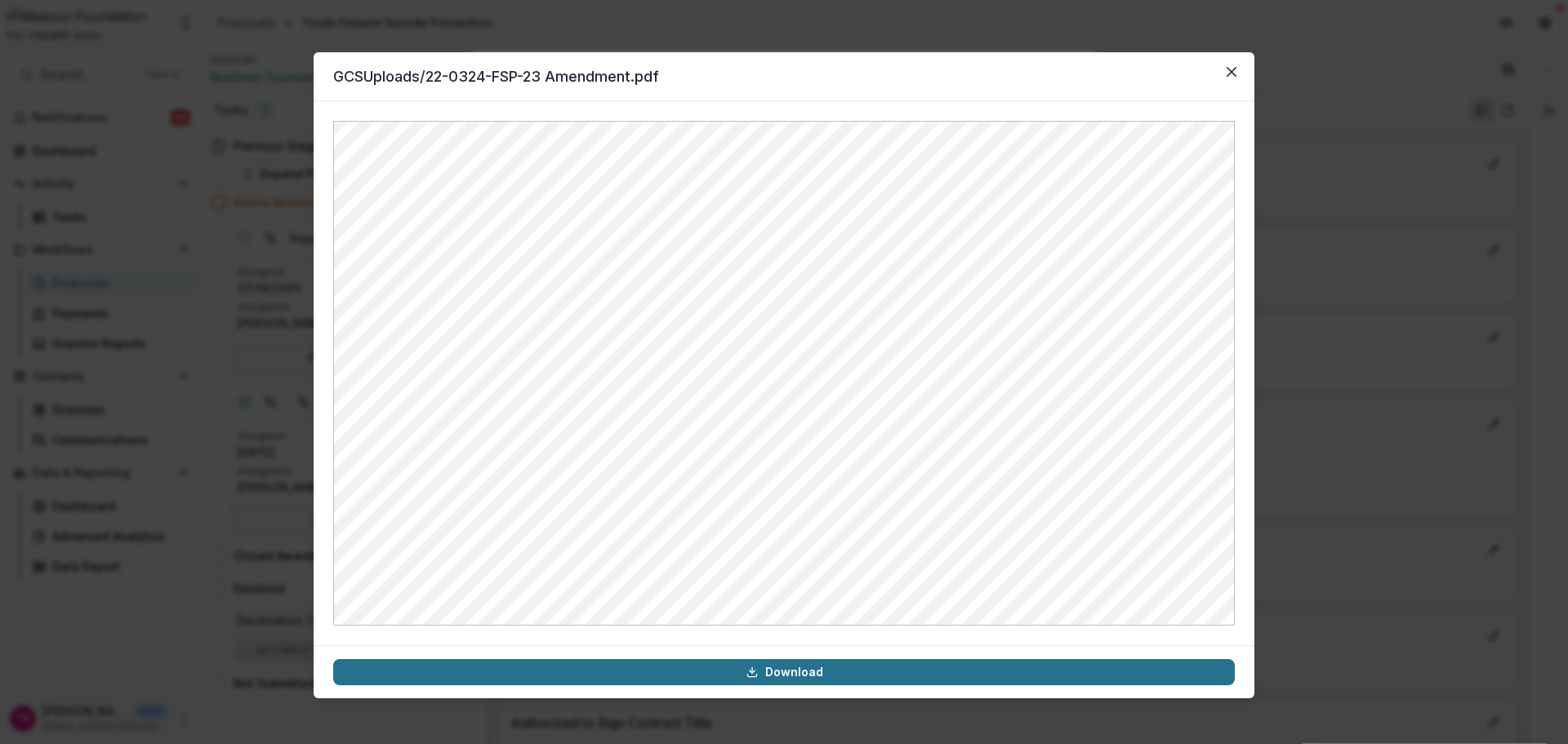
click at [838, 668] on link "Download" at bounding box center [783, 672] width 901 height 26
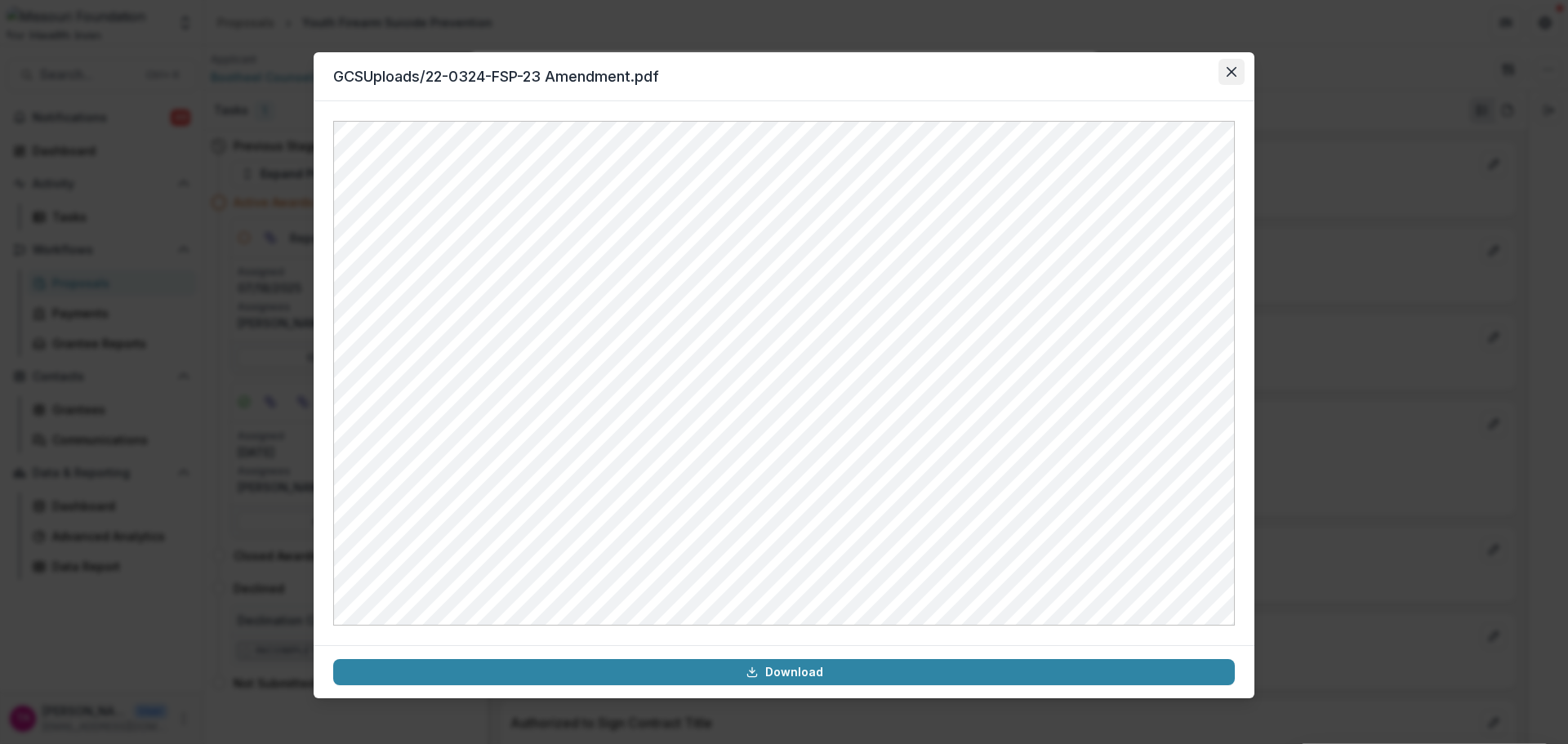
click at [1224, 75] on button "Close" at bounding box center [1231, 72] width 26 height 26
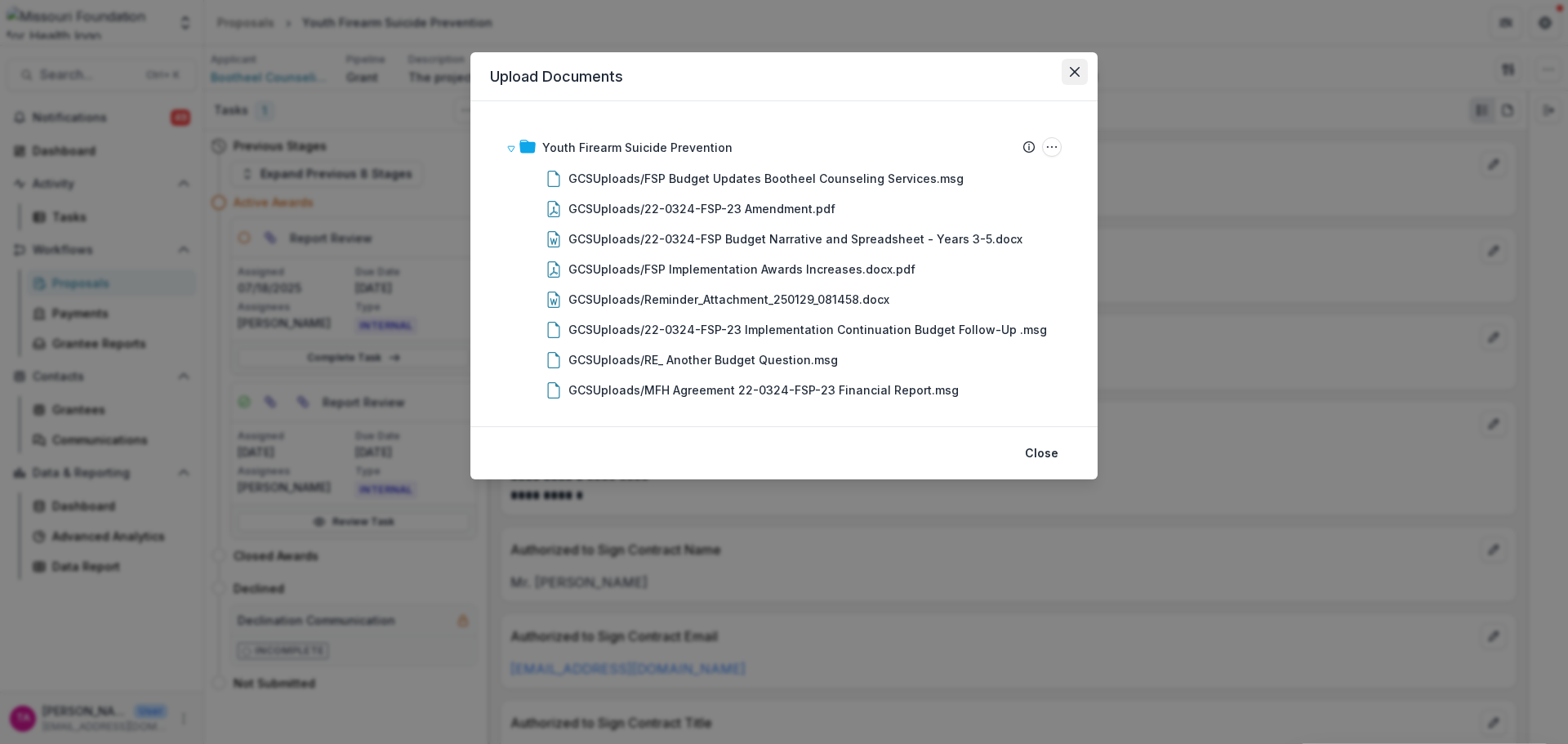
click at [1072, 76] on button "Close" at bounding box center [1075, 72] width 26 height 26
